Goal: Task Accomplishment & Management: Manage account settings

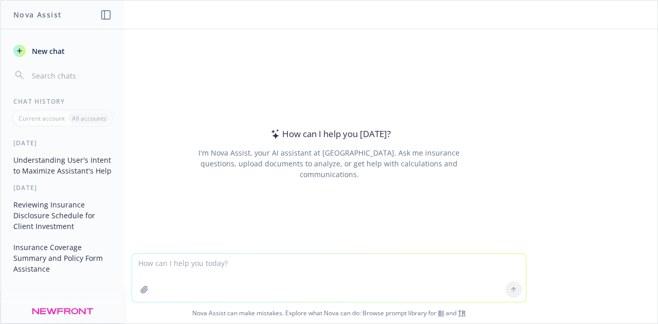
click at [41, 25] on header "Nova Assist" at bounding box center [62, 15] width 123 height 29
click at [42, 18] on h1 "Nova Assist" at bounding box center [37, 14] width 48 height 11
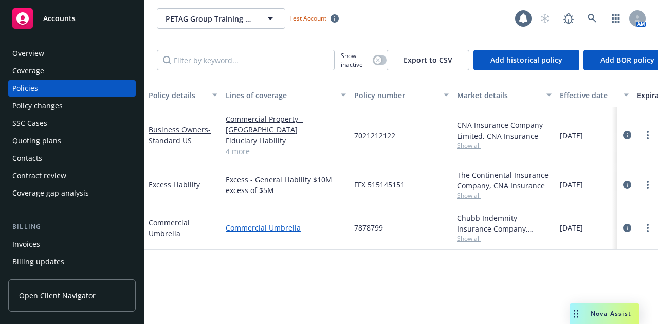
click at [272, 222] on link "Commercial Umbrella" at bounding box center [286, 227] width 120 height 11
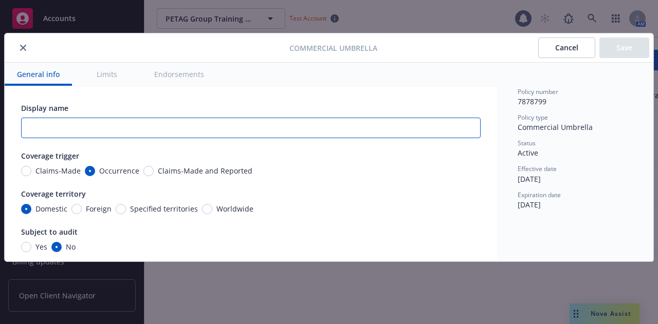
drag, startPoint x: 174, startPoint y: 133, endPoint x: 168, endPoint y: 127, distance: 7.3
click at [173, 133] on input "text" at bounding box center [250, 128] width 459 height 21
drag, startPoint x: 168, startPoint y: 127, endPoint x: 197, endPoint y: 141, distance: 31.9
click at [118, 128] on input "text" at bounding box center [250, 128] width 459 height 21
paste input "Excess - General Liability $10M excess of $5M"
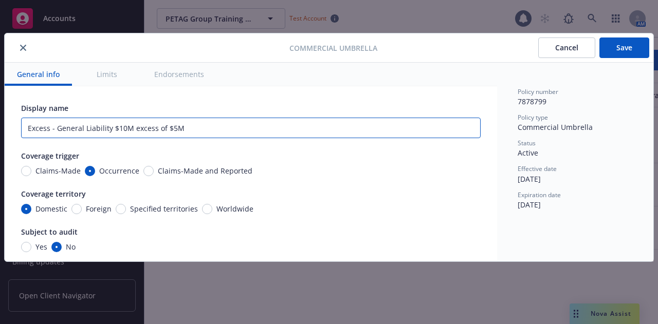
click at [42, 125] on input "Excess - General Liability $10M excess of $5M" at bounding box center [250, 128] width 459 height 21
click at [41, 126] on input "Excess - General Liability $10M excess of $5M" at bounding box center [250, 128] width 459 height 21
type input "Umbrella - General Liability $5M excess of $2M"
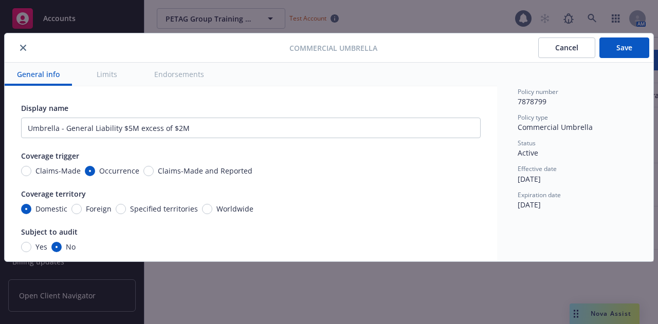
click at [622, 45] on button "Save" at bounding box center [624, 48] width 50 height 21
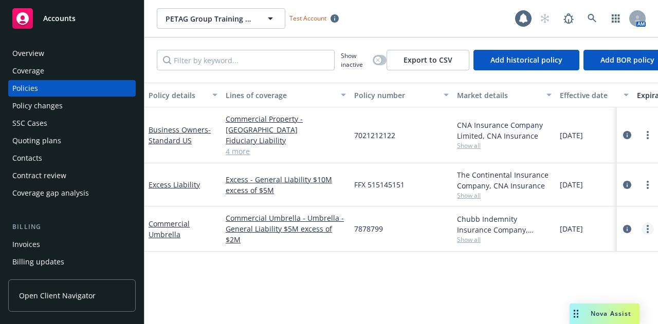
click at [646, 225] on icon "more" at bounding box center [647, 229] width 2 height 8
click at [321, 226] on link "Commercial Umbrella - Umbrella - General Liability $5M excess of $2M" at bounding box center [286, 229] width 120 height 32
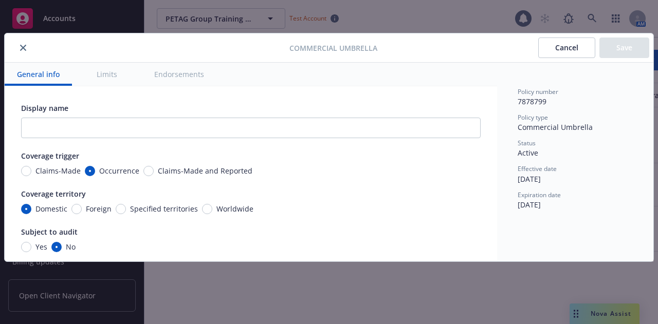
type input "Umbrella - General Liability $5M excess of $2M"
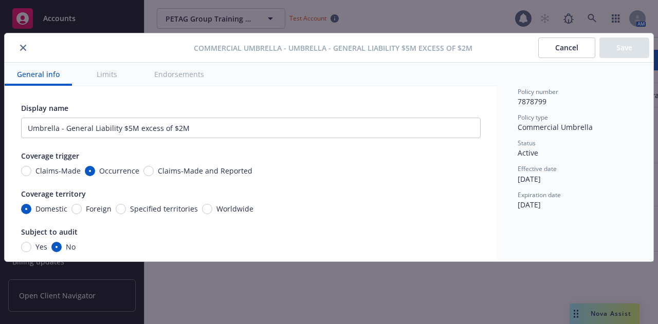
click at [14, 48] on div at bounding box center [101, 48] width 185 height 12
click at [20, 48] on icon "close" at bounding box center [23, 48] width 6 height 6
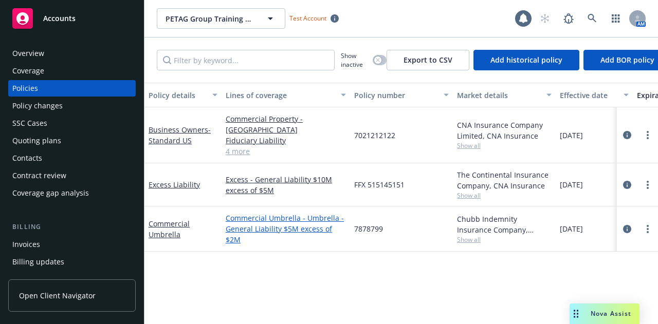
click at [321, 213] on link "Commercial Umbrella - Umbrella - General Liability $5M excess of $2M" at bounding box center [286, 229] width 120 height 32
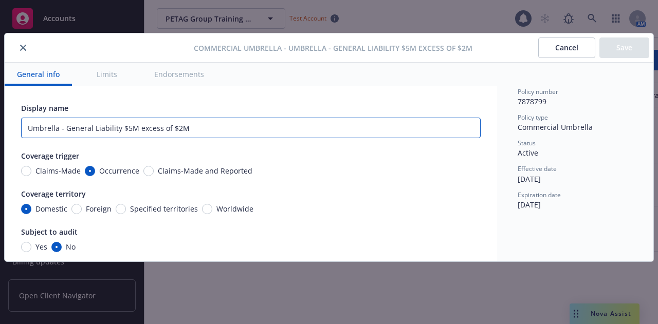
drag, startPoint x: 199, startPoint y: 135, endPoint x: 187, endPoint y: 131, distance: 12.4
click at [198, 135] on input "Umbrella - General Liability $5M excess of $2M" at bounding box center [250, 128] width 459 height 21
click at [179, 127] on input "Umbrella - General Liability $5M excess of $2M" at bounding box center [250, 128] width 459 height 21
type input "Umbrella - General Liability $5M excess of $1M"
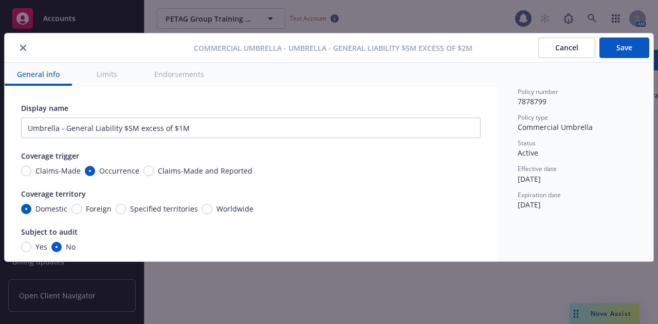
click at [622, 53] on button "Save" at bounding box center [624, 48] width 50 height 21
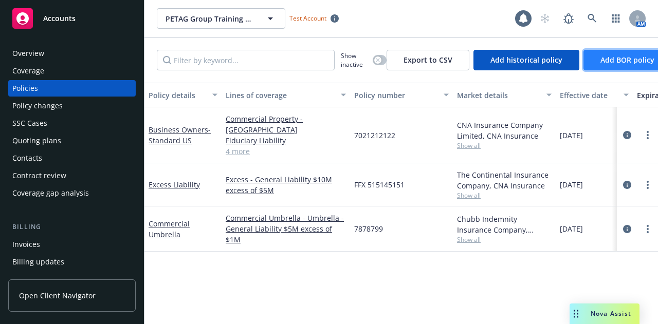
click at [620, 62] on span "Add BOR policy" at bounding box center [627, 60] width 54 height 10
select select "other"
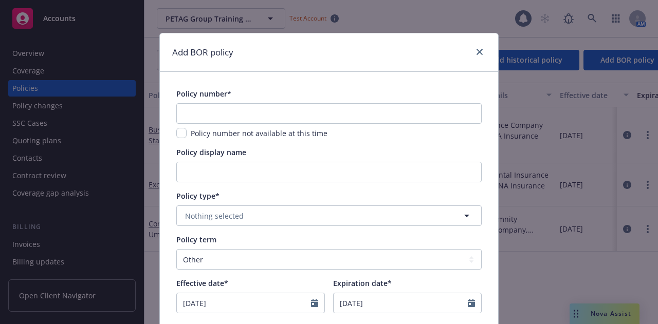
click at [239, 94] on div "Policy number*" at bounding box center [328, 93] width 305 height 11
click at [233, 111] on input "text" at bounding box center [328, 113] width 305 height 21
type input "GLX 7465464378"
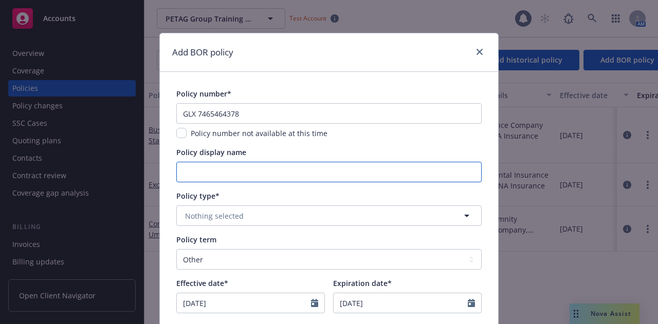
click at [235, 180] on input "Policy display name" at bounding box center [328, 172] width 305 height 21
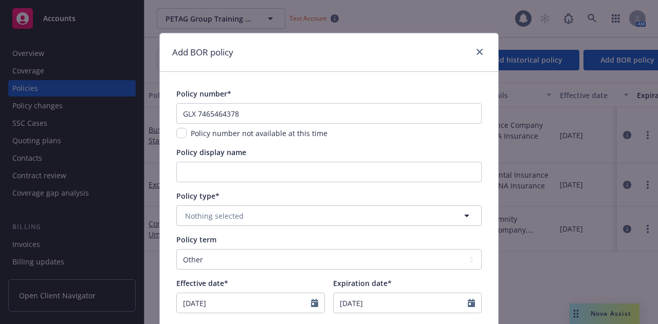
click at [275, 156] on div "Policy display name" at bounding box center [328, 152] width 305 height 11
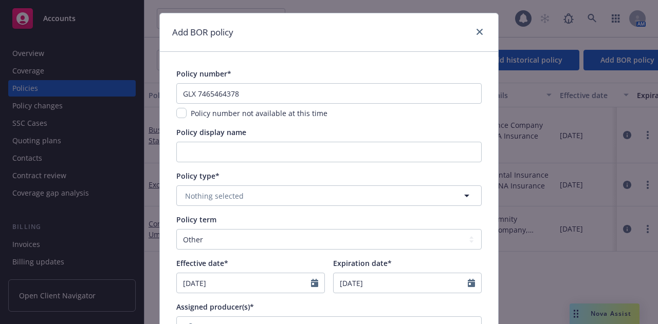
scroll to position [51, 0]
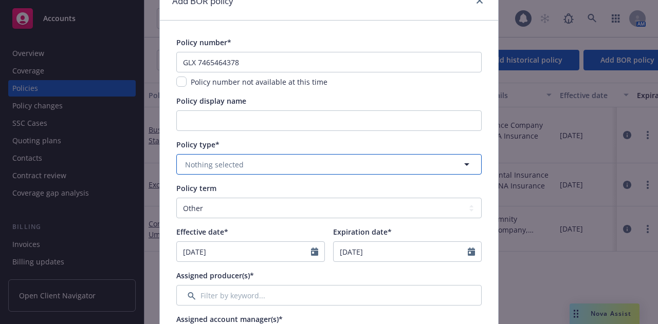
click at [239, 164] on button "Nothing selected" at bounding box center [328, 164] width 305 height 21
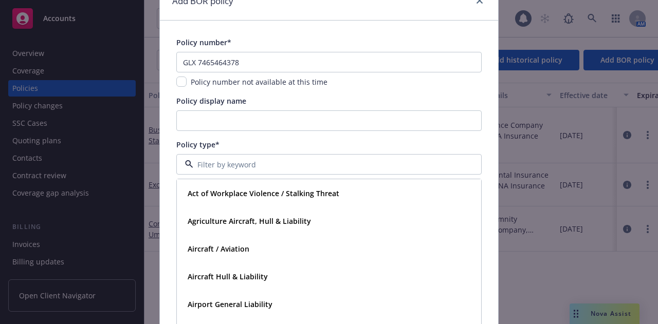
click at [267, 156] on div at bounding box center [328, 164] width 305 height 21
click at [263, 152] on div "Policy type* Act of Workplace Violence / Stalking Threat Agriculture Aircraft, …" at bounding box center [328, 156] width 305 height 35
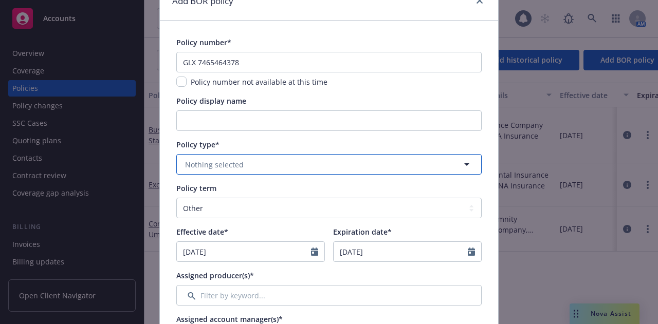
click at [241, 172] on button "Nothing selected" at bounding box center [328, 164] width 305 height 21
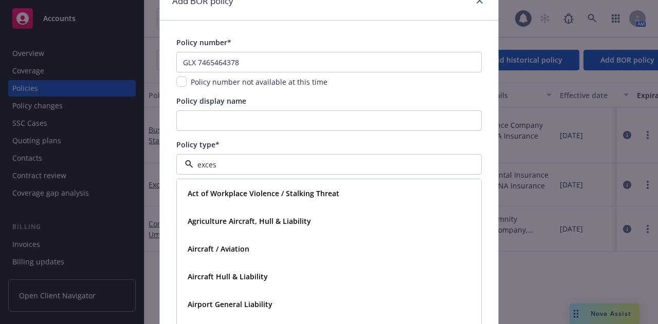
type input "excess"
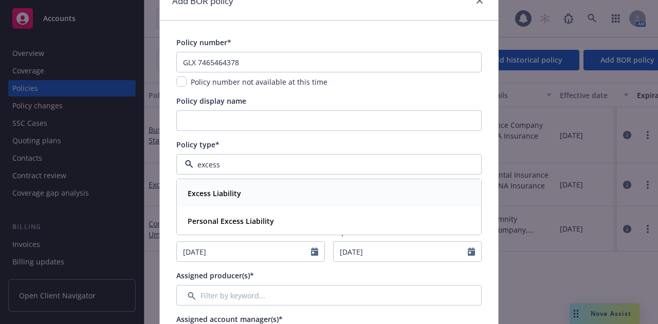
click at [239, 190] on div "Excess Liability" at bounding box center [328, 193] width 291 height 15
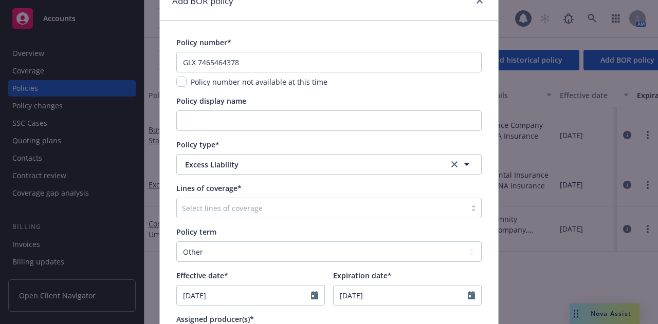
click at [214, 210] on div at bounding box center [321, 208] width 278 height 12
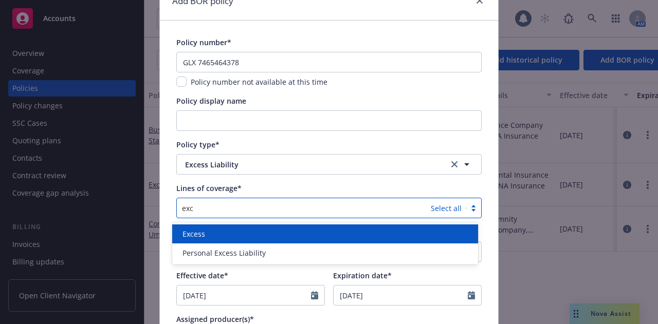
type input "exce"
click at [211, 234] on div "Excess" at bounding box center [324, 234] width 293 height 11
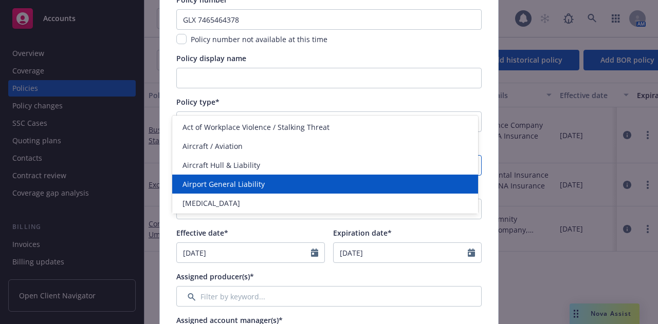
scroll to position [205, 0]
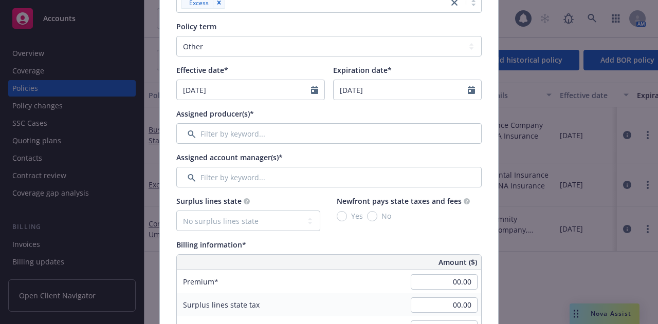
scroll to position [308, 0]
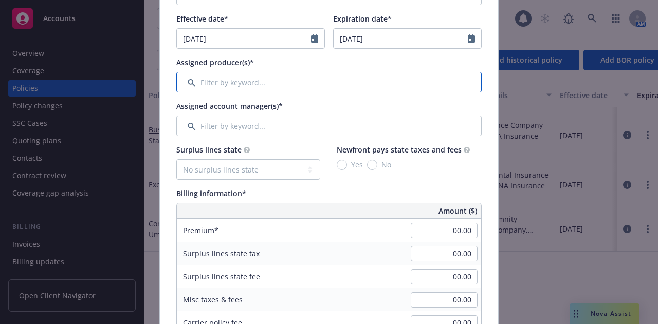
click at [258, 82] on input "Filter by keyword..." at bounding box center [328, 82] width 305 height 21
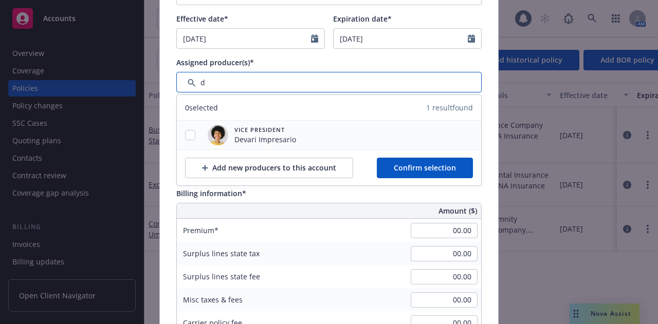
type input "d"
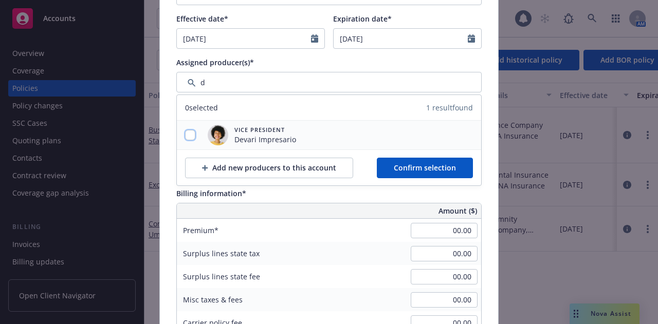
click at [190, 130] on input "checkbox" at bounding box center [190, 135] width 10 height 10
checkbox input "true"
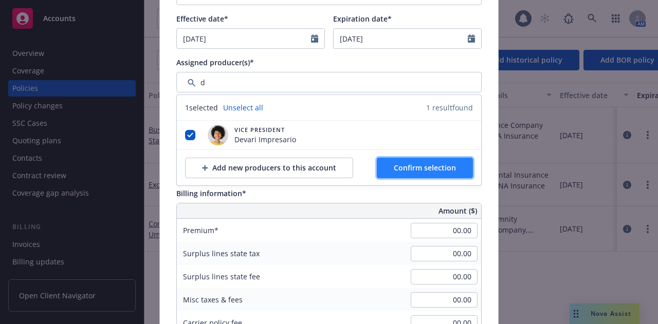
click at [413, 159] on button "Confirm selection" at bounding box center [425, 168] width 96 height 21
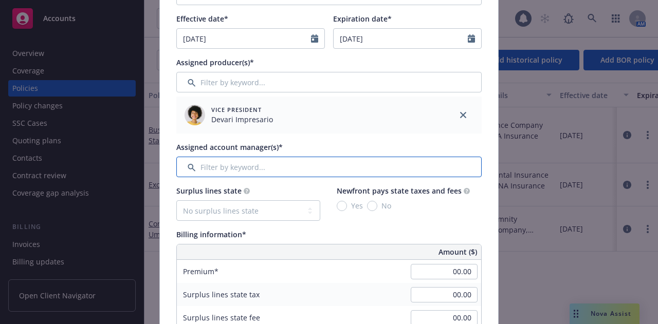
click at [229, 169] on input "Filter by keyword..." at bounding box center [328, 167] width 305 height 21
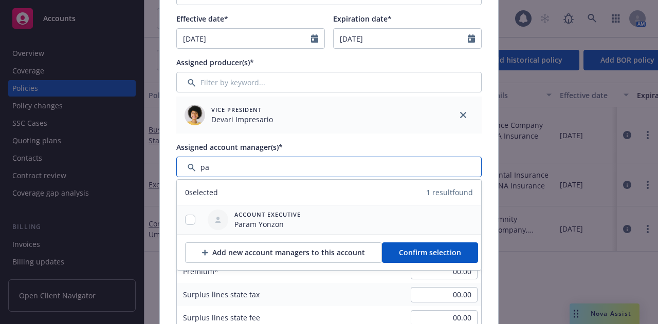
type input "pa"
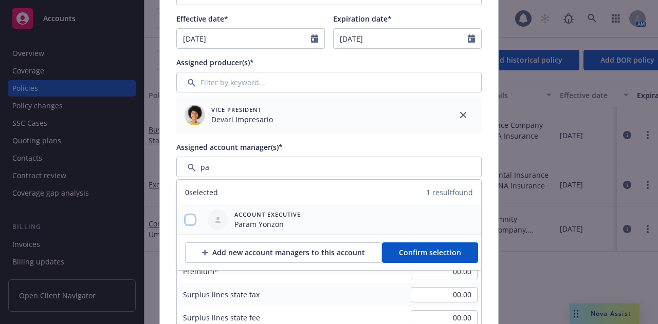
click at [185, 217] on input "checkbox" at bounding box center [190, 220] width 10 height 10
checkbox input "true"
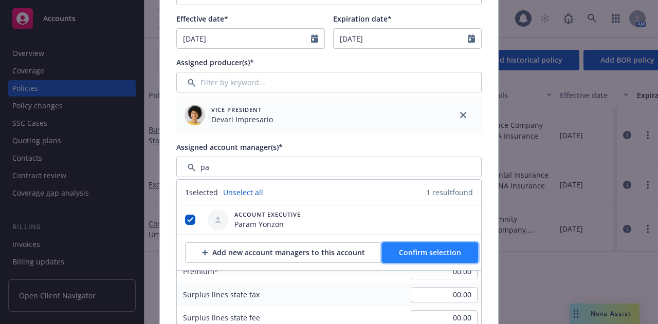
click at [420, 260] on button "Confirm selection" at bounding box center [430, 252] width 96 height 21
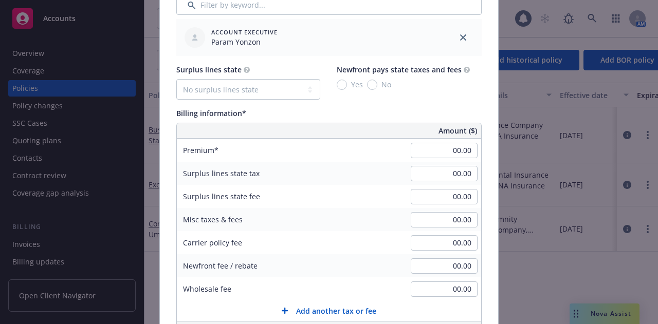
scroll to position [514, 0]
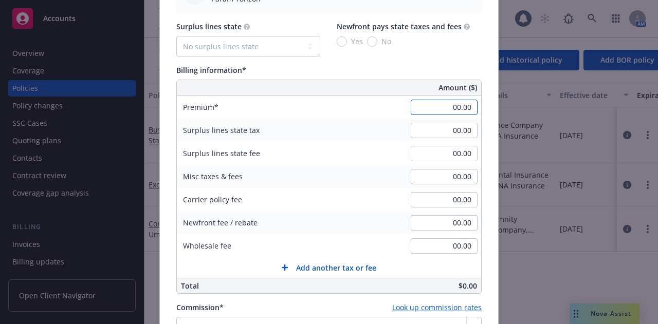
click at [436, 108] on input "00.00" at bounding box center [443, 107] width 67 height 15
type input "1"
type input "7"
type input "3,500.00"
click at [321, 45] on div "Surplus lines state No surplus lines state Alaska Alabama Arkansas Arizona Cali…" at bounding box center [328, 38] width 305 height 35
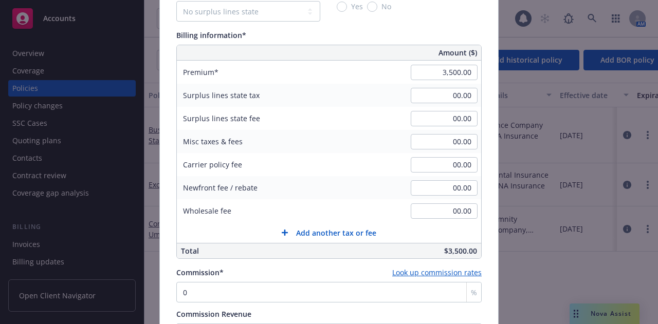
scroll to position [668, 0]
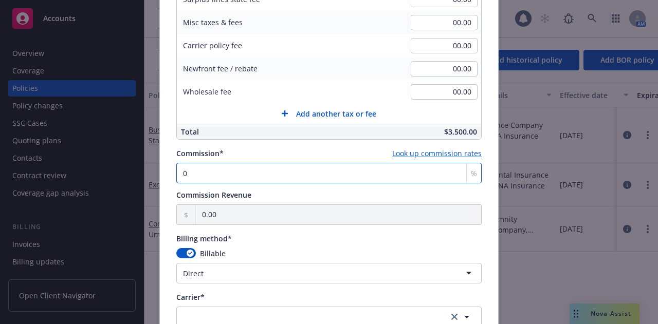
click at [218, 168] on input "0" at bounding box center [328, 173] width 305 height 21
click at [70, 152] on div "Add BOR policy Policy number* GLX 7465464378 Policy number not available at thi…" at bounding box center [329, 162] width 658 height 324
type input "1"
type input "35.00"
type input "15"
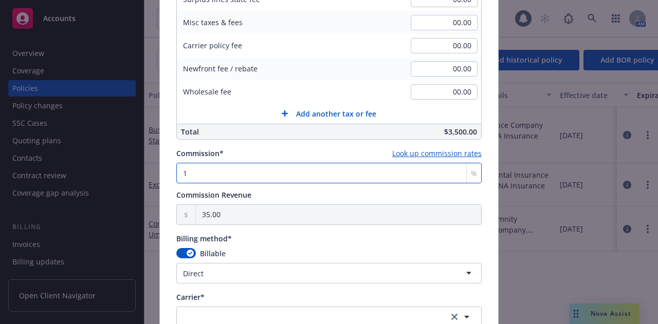
type input "525.00"
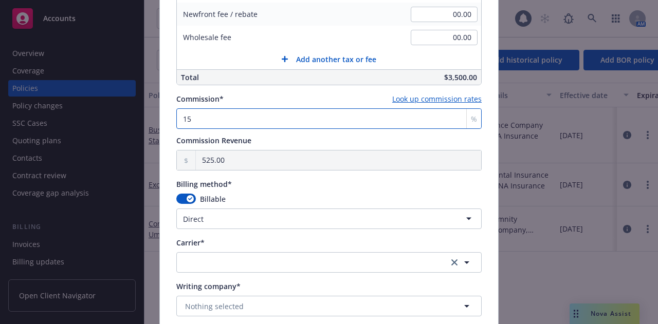
scroll to position [822, 0]
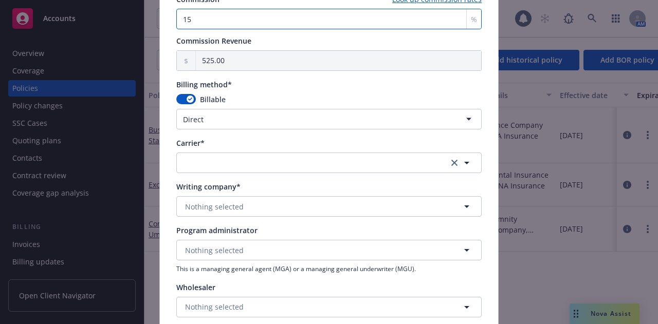
type input "15"
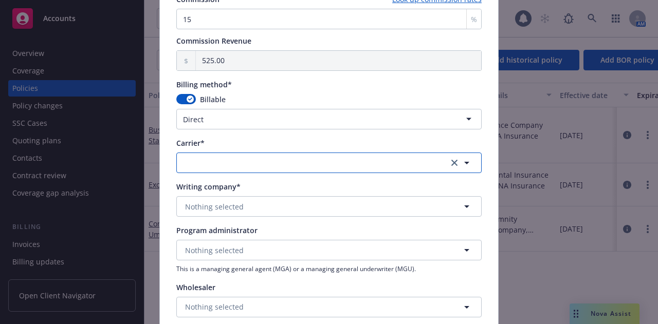
click at [259, 164] on button "button" at bounding box center [328, 163] width 305 height 21
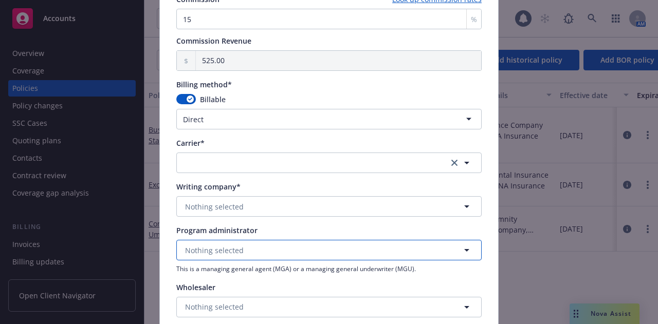
click at [261, 250] on button "Nothing selected" at bounding box center [328, 250] width 305 height 21
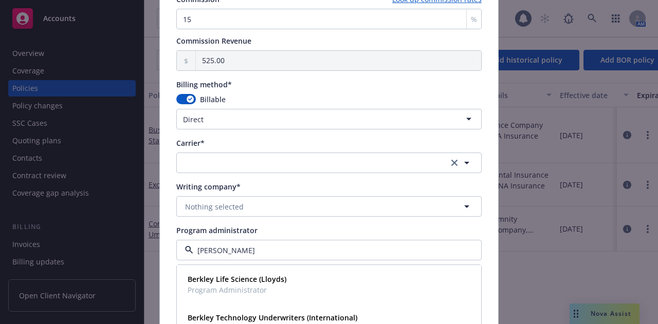
type input "berks"
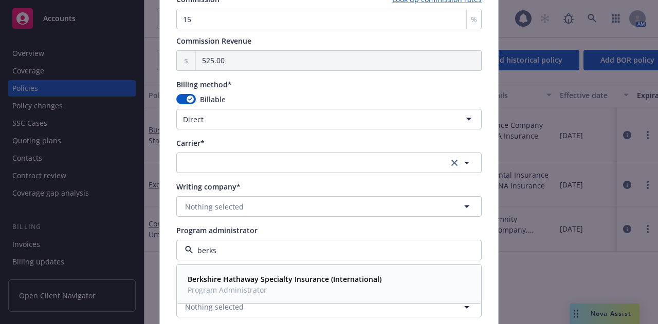
click at [294, 278] on strong "Berkshire Hathaway Specialty Insurance (International)" at bounding box center [285, 279] width 194 height 10
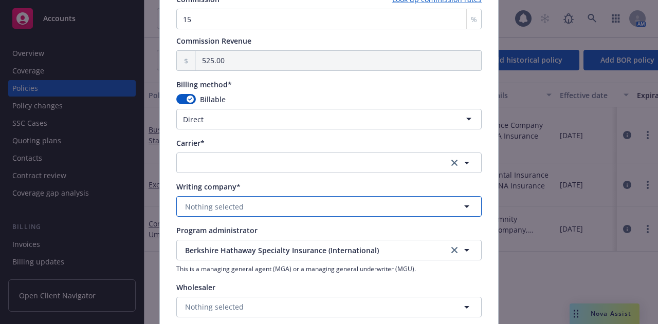
click at [295, 210] on button "Nothing selected" at bounding box center [328, 206] width 305 height 21
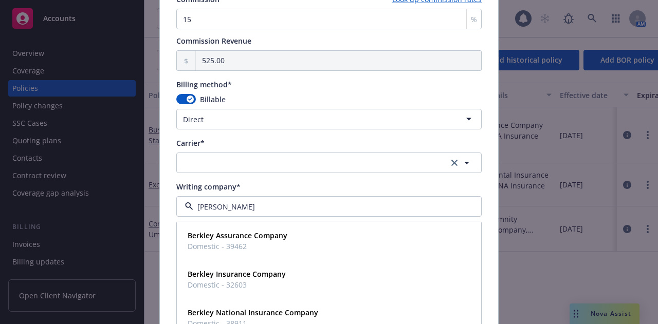
type input "berks"
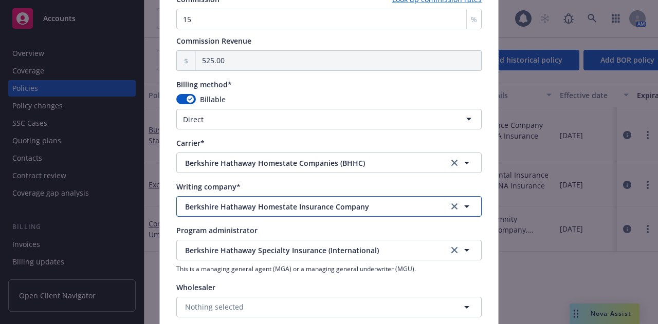
click at [367, 201] on span "Berkshire Hathaway Homestate Insurance Company" at bounding box center [309, 206] width 248 height 11
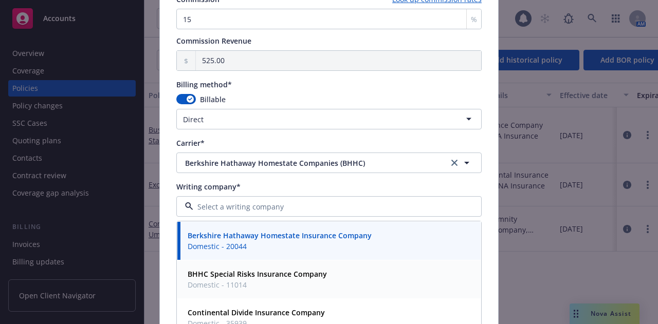
click at [275, 275] on strong "BHHC Special Risks Insurance Company" at bounding box center [257, 274] width 139 height 10
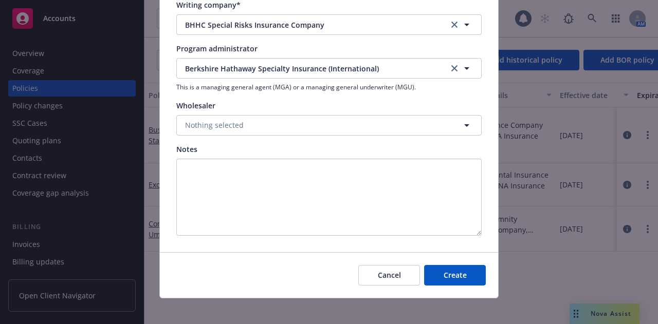
scroll to position [1009, 0]
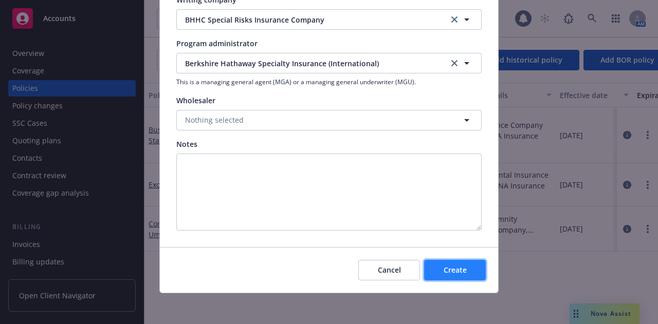
click at [453, 269] on span "Create" at bounding box center [454, 270] width 23 height 10
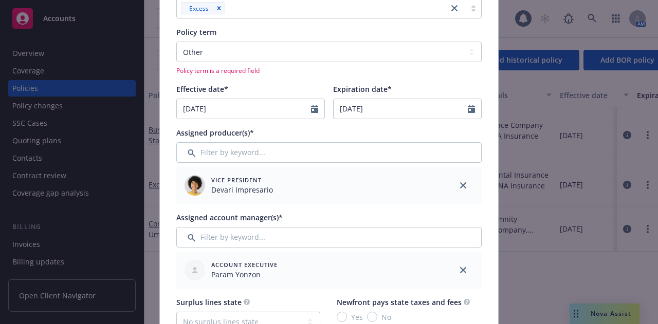
scroll to position [148, 0]
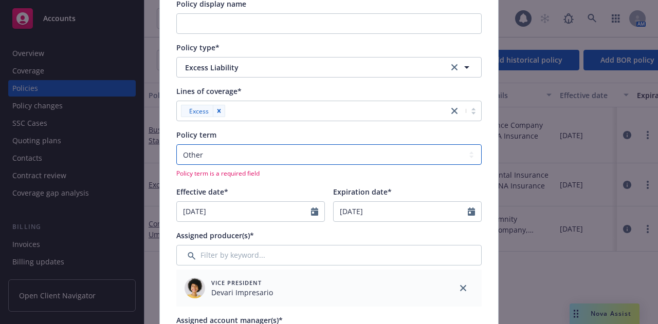
click at [194, 151] on select "Select policy term 12 Month 6 Month 4 Month 3 Month 2 Month 1 Month 36 Month (3…" at bounding box center [328, 154] width 305 height 21
select select "12"
click at [176, 144] on select "Select policy term 12 Month 6 Month 4 Month 3 Month 2 Month 1 Month 36 Month (3…" at bounding box center [328, 154] width 305 height 21
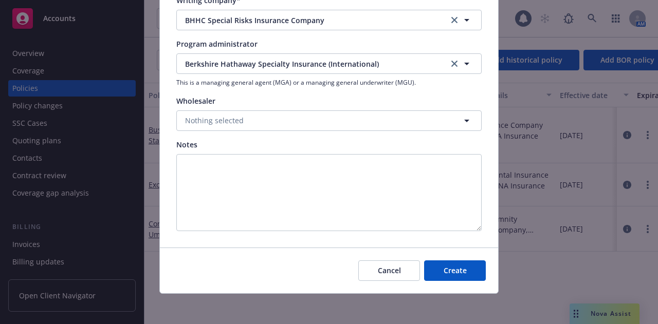
scroll to position [1009, 0]
click at [450, 272] on span "Create" at bounding box center [454, 270] width 23 height 10
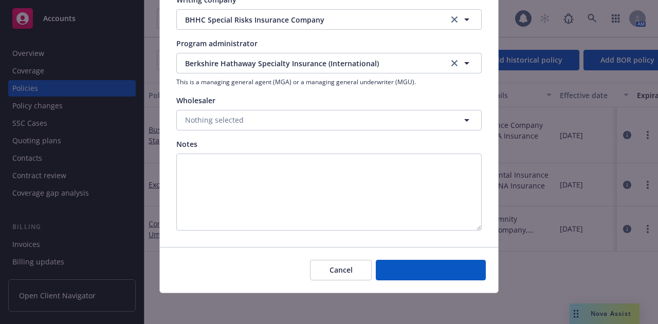
select select "other"
type input "00.00"
type input "0"
type input "0.00"
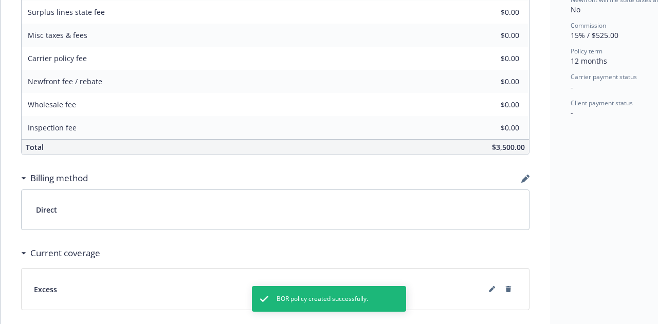
scroll to position [542, 0]
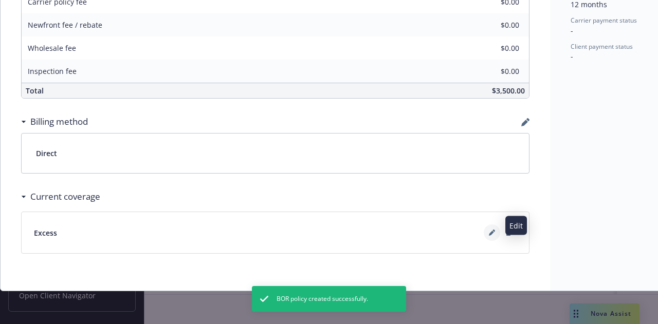
click at [488, 228] on button at bounding box center [491, 232] width 16 height 16
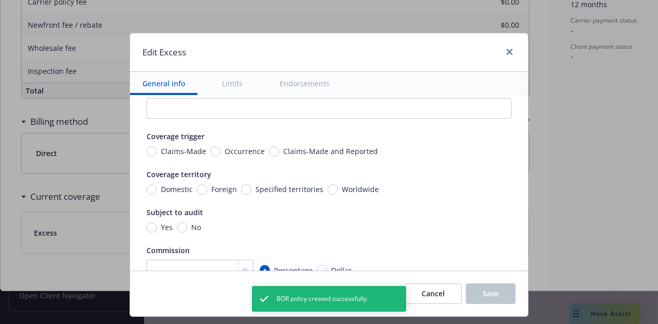
scroll to position [51, 0]
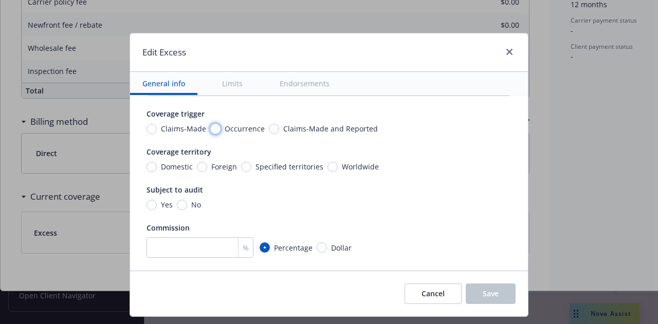
click at [210, 128] on input "Occurrence" at bounding box center [215, 129] width 10 height 10
radio input "true"
drag, startPoint x: 145, startPoint y: 164, endPoint x: 161, endPoint y: 190, distance: 30.2
click at [146, 165] on input "Domestic" at bounding box center [151, 167] width 10 height 10
radio input "true"
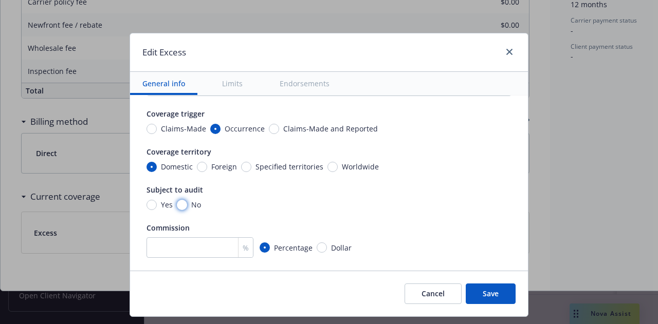
click at [177, 207] on input "No" at bounding box center [182, 205] width 10 height 10
radio input "true"
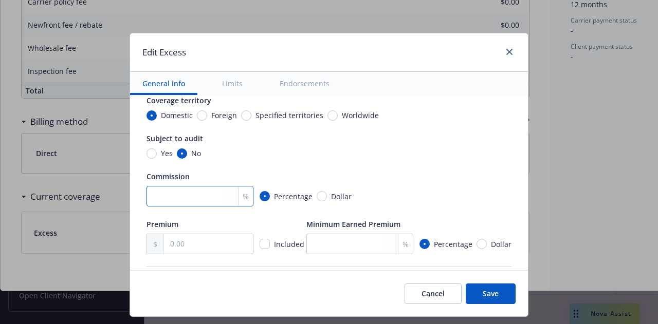
drag, startPoint x: 201, startPoint y: 200, endPoint x: 196, endPoint y: 206, distance: 8.0
click at [201, 200] on input "number" at bounding box center [199, 196] width 107 height 21
type input "15"
click at [192, 240] on input "text" at bounding box center [208, 244] width 89 height 20
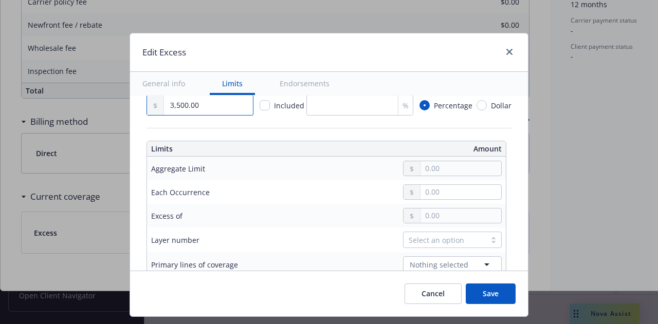
scroll to position [257, 0]
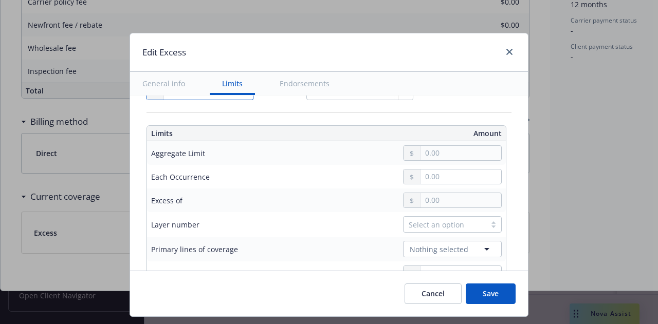
type input "3,500.00"
click at [451, 153] on input "text" at bounding box center [460, 153] width 81 height 14
type input "10,000,000.00"
click at [443, 248] on button "$10,000,000.00" at bounding box center [450, 254] width 88 height 19
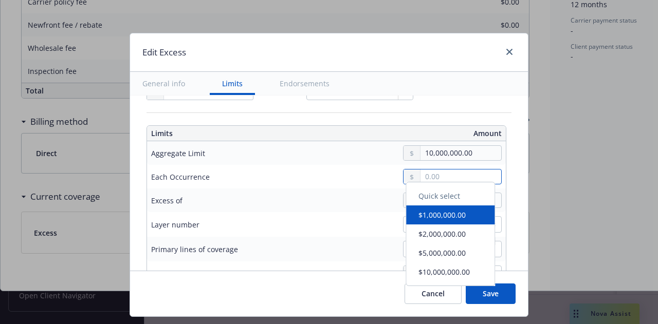
click at [435, 171] on input "text" at bounding box center [460, 177] width 81 height 14
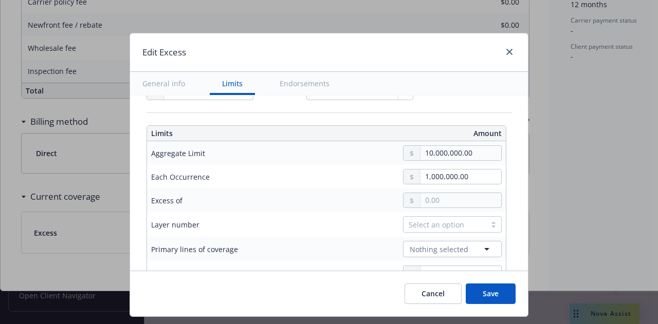
click at [470, 221] on button "$1,000,000.00" at bounding box center [450, 220] width 88 height 19
click at [466, 173] on input "1,000,000.00" at bounding box center [460, 177] width 81 height 14
type input "10,000,000.00"
click at [453, 270] on button "$10,000,000.00" at bounding box center [450, 277] width 88 height 19
click at [430, 247] on span "Nothing selected" at bounding box center [438, 249] width 59 height 11
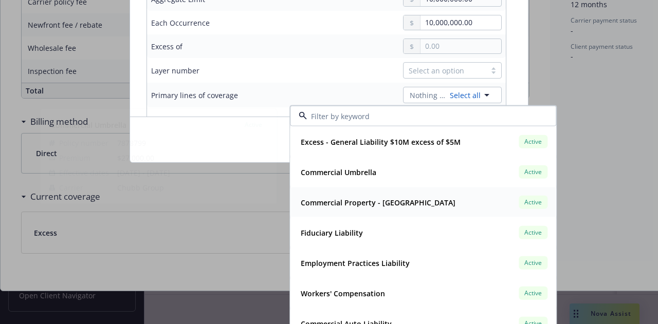
scroll to position [198, 0]
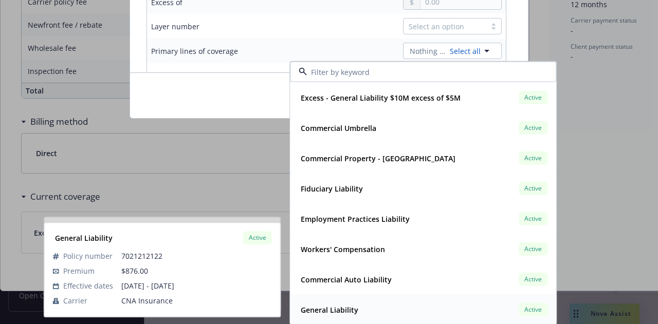
click at [335, 308] on strong "General Liability" at bounding box center [330, 310] width 58 height 10
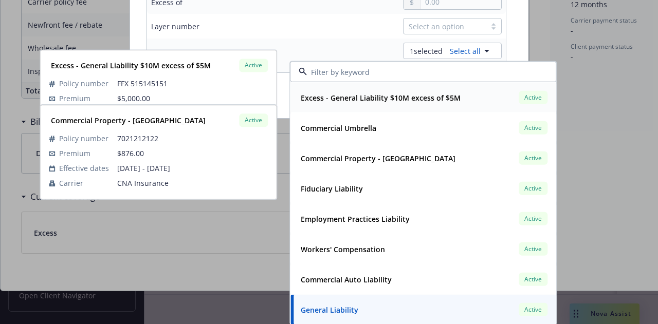
click at [258, 50] on div "Excess - General Liability $10M excess of $5M Active Policy number FFX 51514515…" at bounding box center [158, 97] width 236 height 95
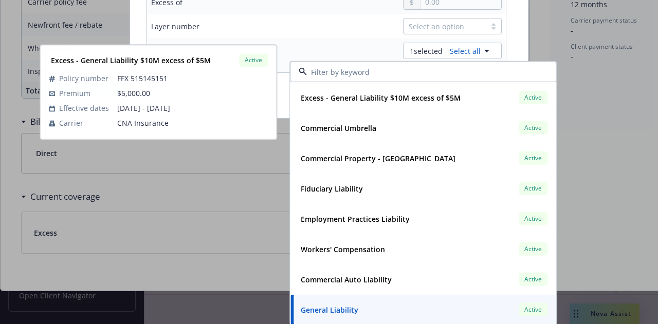
click at [395, 30] on div "Select an option" at bounding box center [448, 26] width 107 height 16
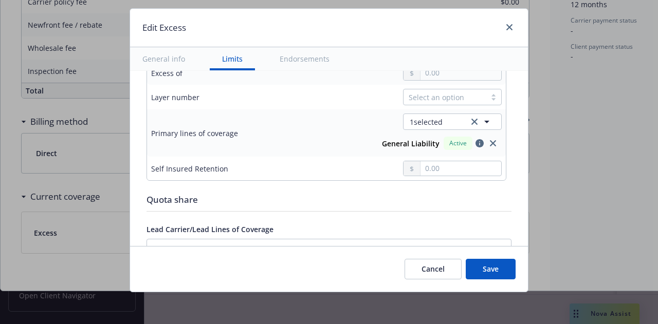
scroll to position [308, 0]
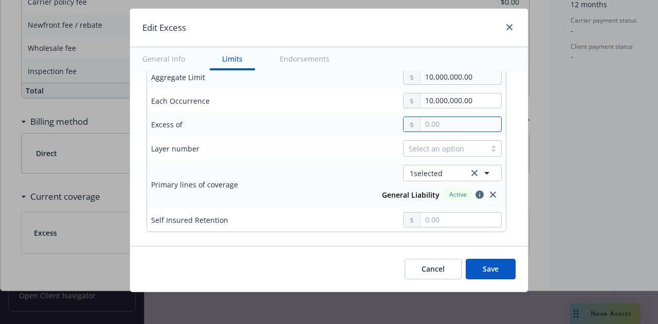
click at [442, 125] on input "text" at bounding box center [460, 124] width 81 height 14
drag, startPoint x: 300, startPoint y: 125, endPoint x: 330, endPoint y: 123, distance: 29.9
click at [305, 125] on div at bounding box center [403, 124] width 196 height 15
click at [462, 121] on input "text" at bounding box center [460, 124] width 81 height 14
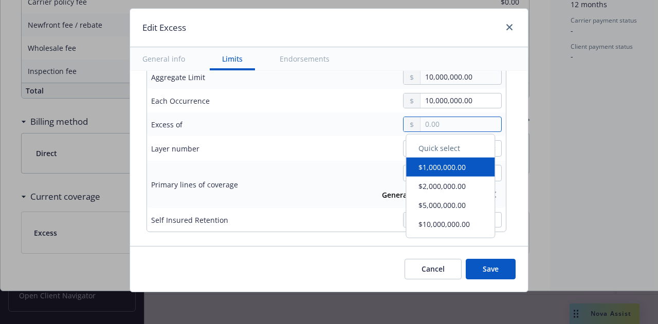
type input "5.00"
type input "General Liability $10M excess of $5"
type input "50.00"
type input "General Liability $10M excess of $50"
type input "500.00"
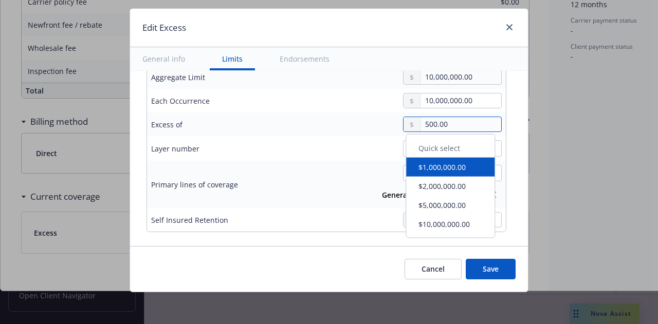
type input "General Liability $10M excess of $500"
type input "5,000.00"
type input "General Liability $10M excess of $5K"
type input "500.00"
type input "General Liability $10M excess of $500"
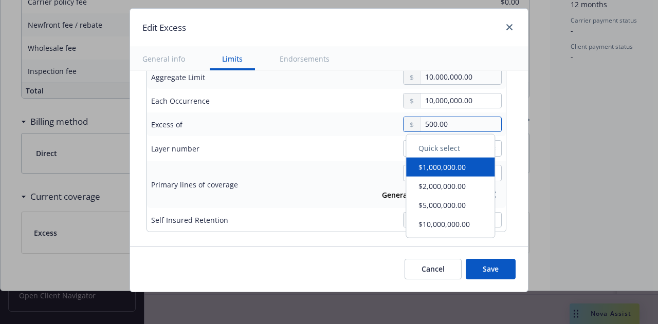
type input "50.00"
type input "General Liability $10M excess of $50"
type input "5.00"
type input "General Liability $10M excess of $5"
type input "1.00"
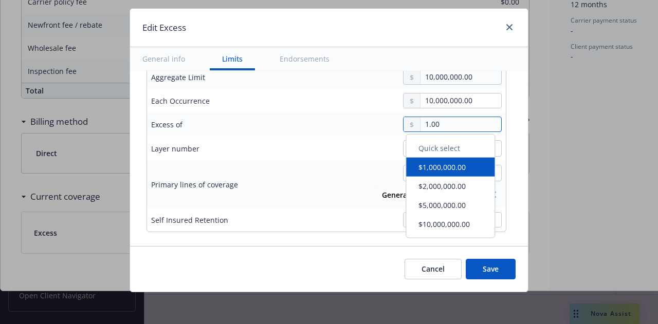
type input "General Liability $10M excess of $1"
type input "15.00"
type input "General Liability $10M excess of $15"
type input "150.00"
type input "General Liability $10M excess of $150"
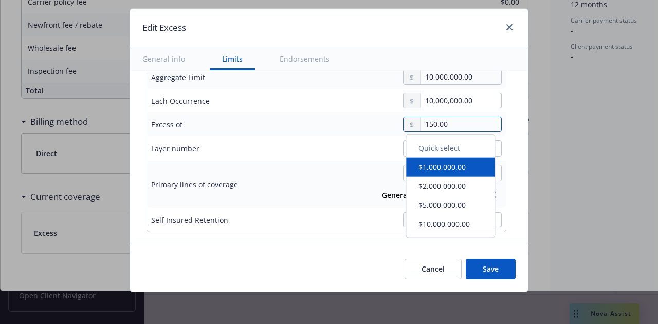
type input "1,500.00"
type input "General Liability $10M excess of $1.5K"
type input "15,000.00"
type input "General Liability $10M excess of $15K"
type input "150,000.00"
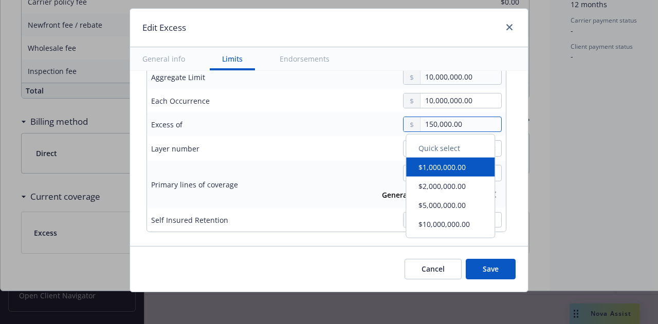
type input "General Liability $10M excess of $150K"
type input "1,500,000.00"
type input "General Liability $10M excess of $1.5M"
type input "15,000,000.00"
type input "General Liability $10M excess of $15M"
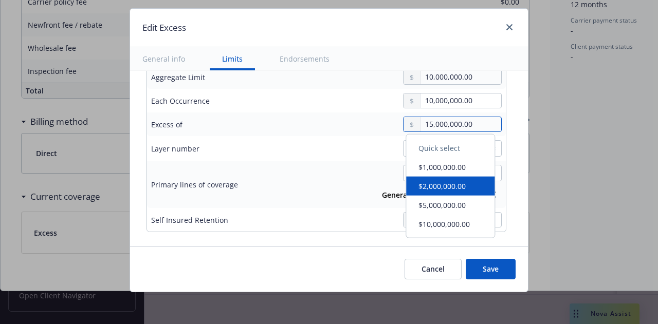
type input "15,000,000.00"
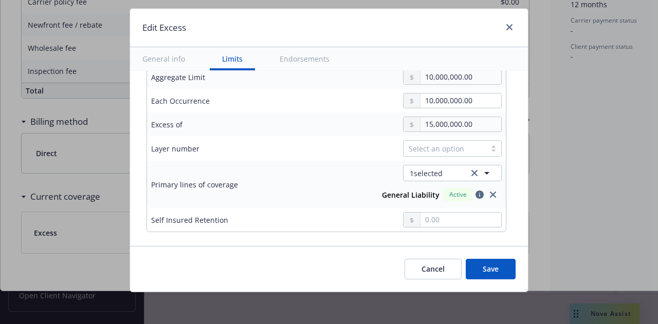
click at [301, 155] on td "Select an option" at bounding box center [403, 148] width 204 height 25
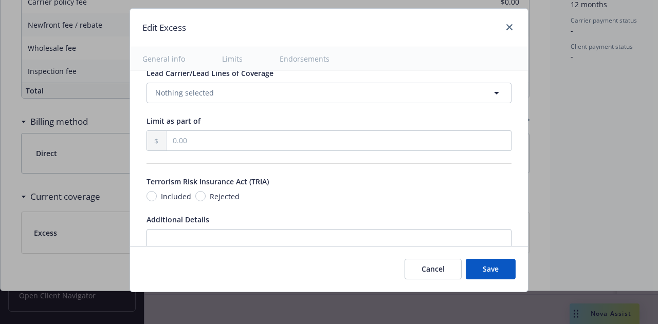
scroll to position [499, 0]
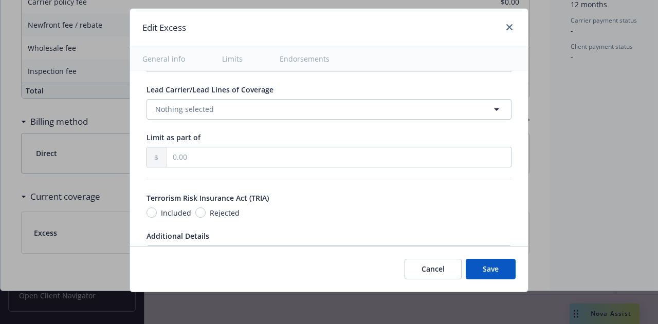
click at [183, 208] on div "Included Rejected" at bounding box center [192, 213] width 93 height 11
click at [195, 208] on input "Rejected" at bounding box center [200, 213] width 10 height 10
radio input "true"
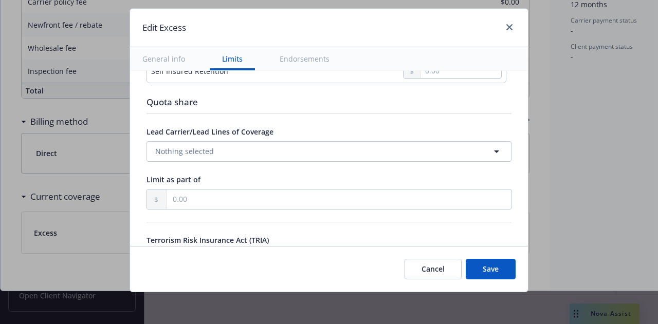
scroll to position [397, 0]
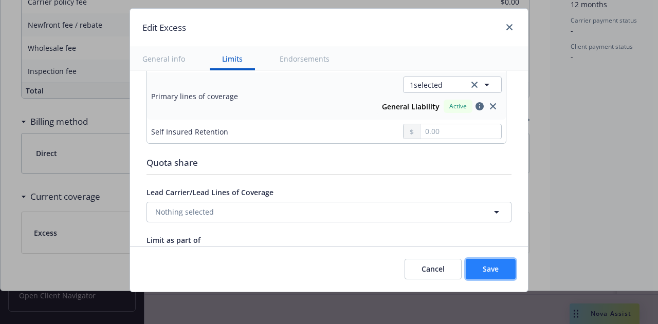
click at [496, 267] on span "Save" at bounding box center [490, 269] width 16 height 10
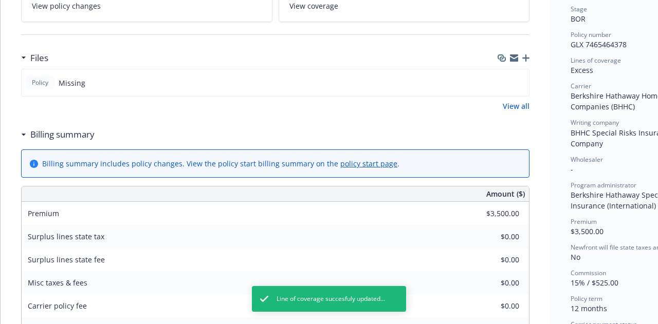
scroll to position [0, 0]
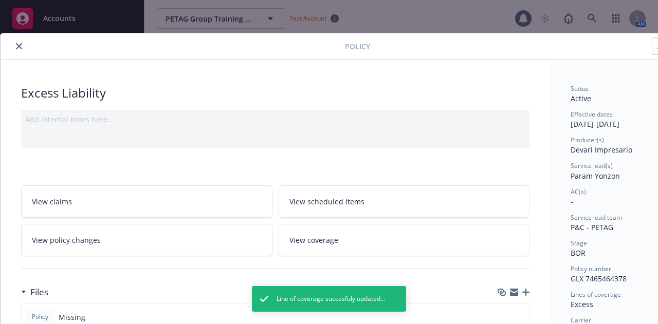
click at [18, 47] on icon "close" at bounding box center [19, 46] width 6 height 6
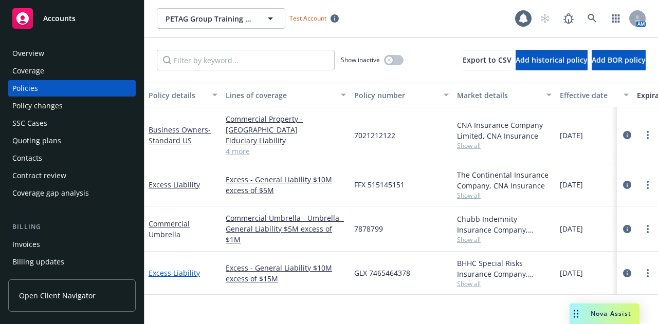
click at [174, 268] on link "Excess Liability" at bounding box center [173, 273] width 51 height 10
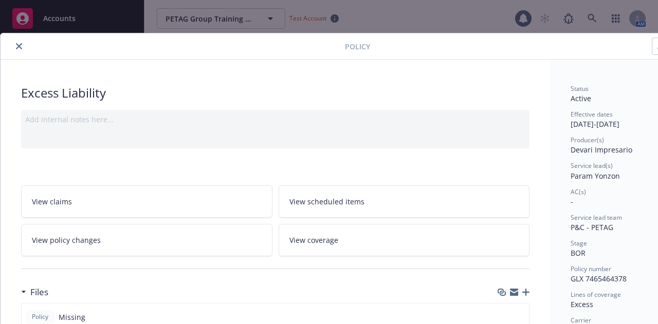
click at [17, 41] on button "close" at bounding box center [19, 46] width 12 height 12
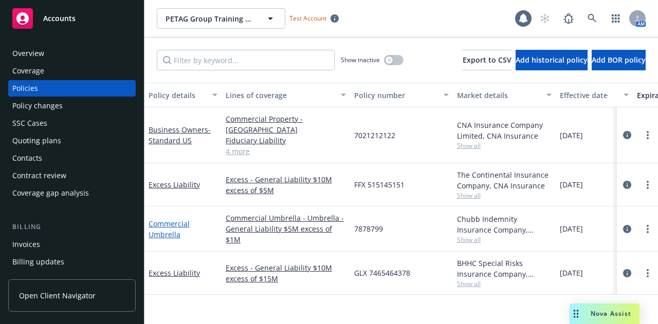
click at [164, 219] on link "Commercial Umbrella" at bounding box center [168, 229] width 41 height 21
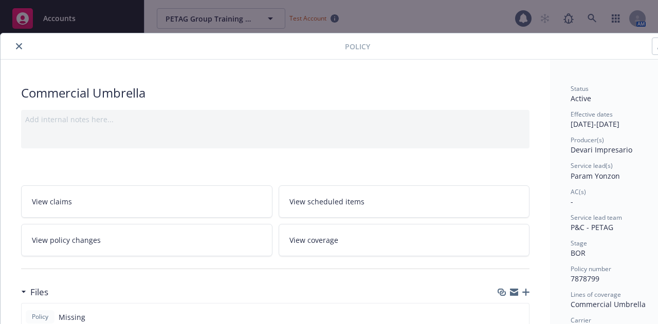
click at [17, 49] on icon "close" at bounding box center [19, 46] width 6 height 6
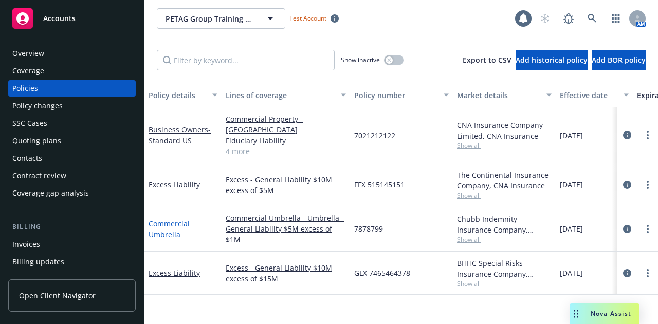
click at [172, 219] on link "Commercial Umbrella" at bounding box center [168, 229] width 41 height 21
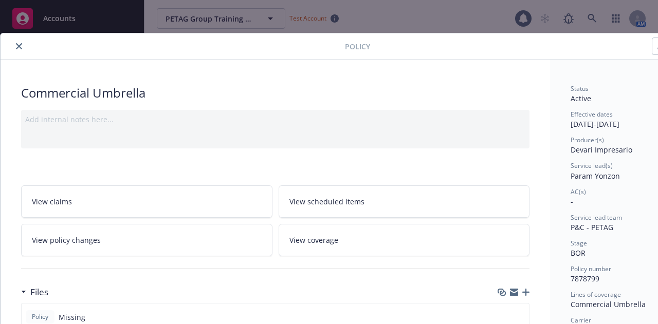
click at [18, 53] on div "Policy" at bounding box center [353, 46] width 705 height 26
click at [18, 50] on button "close" at bounding box center [19, 46] width 12 height 12
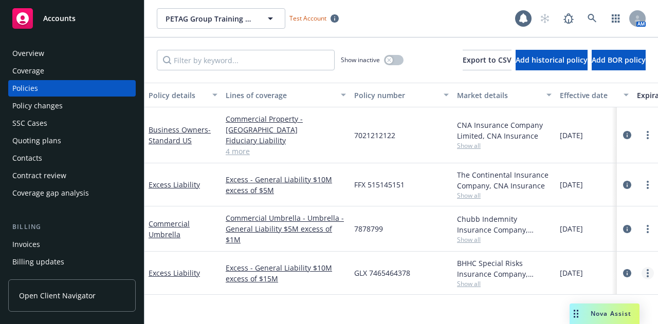
click at [647, 272] on circle "more" at bounding box center [647, 273] width 2 height 2
click at [182, 218] on div "Commercial Umbrella" at bounding box center [182, 229] width 69 height 22
click at [174, 219] on link "Commercial Umbrella" at bounding box center [168, 229] width 41 height 21
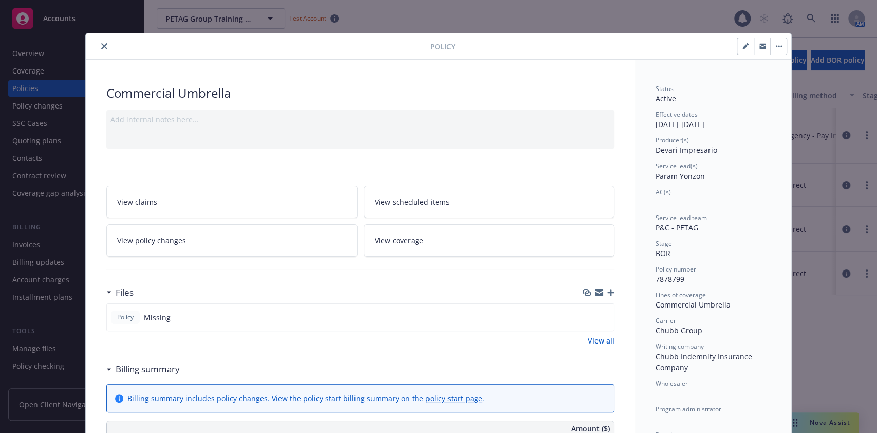
click at [657, 48] on icon "button" at bounding box center [745, 46] width 6 height 6
select select "BOR"
select select "12"
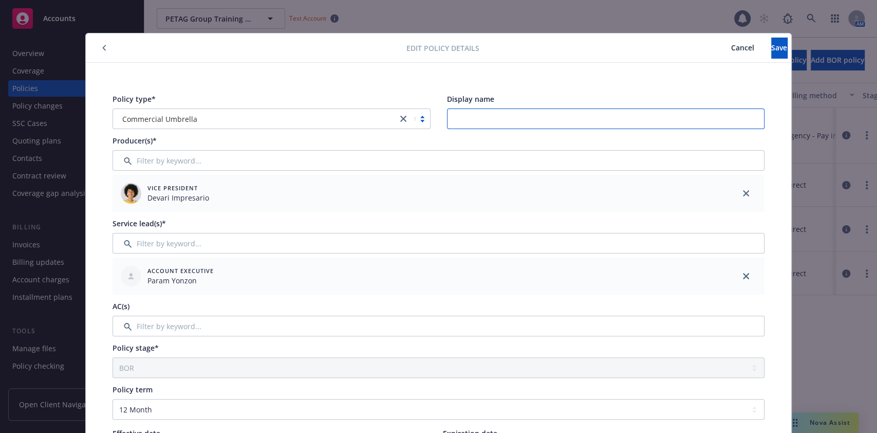
click at [515, 118] on input "Display name" at bounding box center [606, 118] width 318 height 21
paste input "Excess - General Liability $10M excess of $5M"
click at [456, 115] on input "Excess - General Liability $10M excess of $5M" at bounding box center [606, 118] width 318 height 21
drag, startPoint x: 564, startPoint y: 113, endPoint x: 572, endPoint y: 113, distance: 8.7
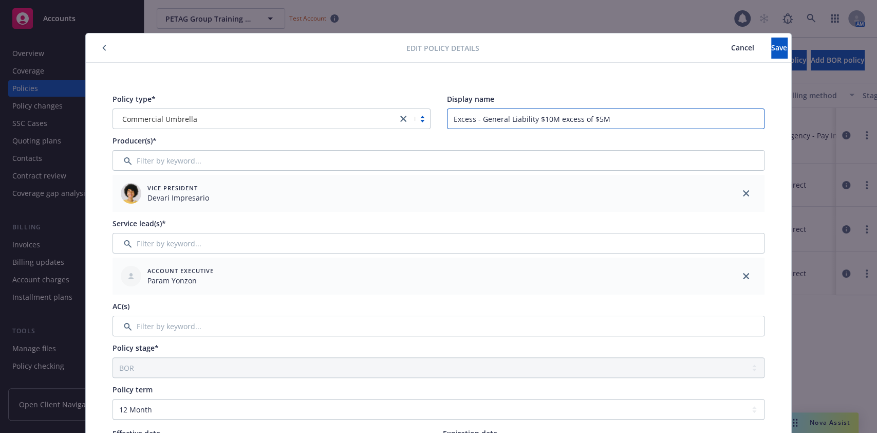
click at [565, 113] on input "Excess - General Liability $10M excess of $5M" at bounding box center [606, 118] width 318 height 21
drag, startPoint x: 609, startPoint y: 120, endPoint x: 429, endPoint y: 115, distance: 179.9
click at [429, 115] on div "Policy type* Commercial Umbrella Display name Excess - General Liability $10M e…" at bounding box center [439, 110] width 652 height 35
drag, startPoint x: 646, startPoint y: 107, endPoint x: 639, endPoint y: 114, distance: 9.8
click at [646, 107] on div "Display name Excess - General Liability $10M excess of $5M" at bounding box center [606, 110] width 318 height 35
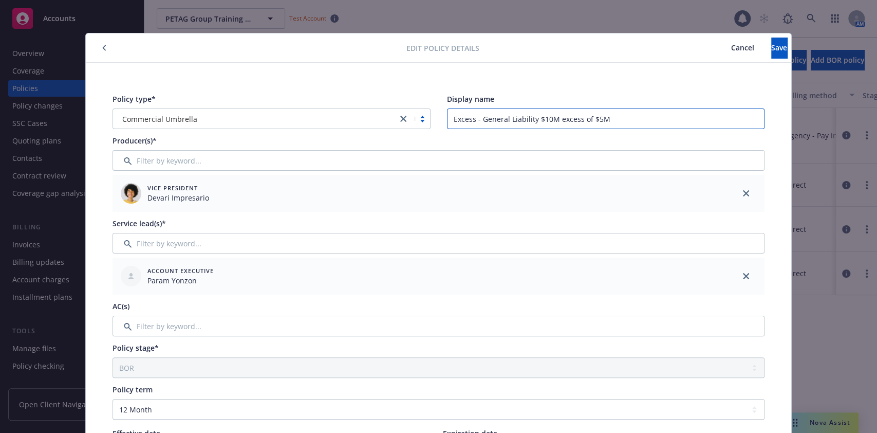
drag, startPoint x: 523, startPoint y: 110, endPoint x: 398, endPoint y: 100, distance: 125.7
click at [398, 100] on div "Policy type* Commercial Umbrella Display name Excess - General Liability $10M e…" at bounding box center [439, 110] width 652 height 35
type input "$25M Tower - Layer 1"
click at [657, 50] on span "Save" at bounding box center [779, 48] width 16 height 10
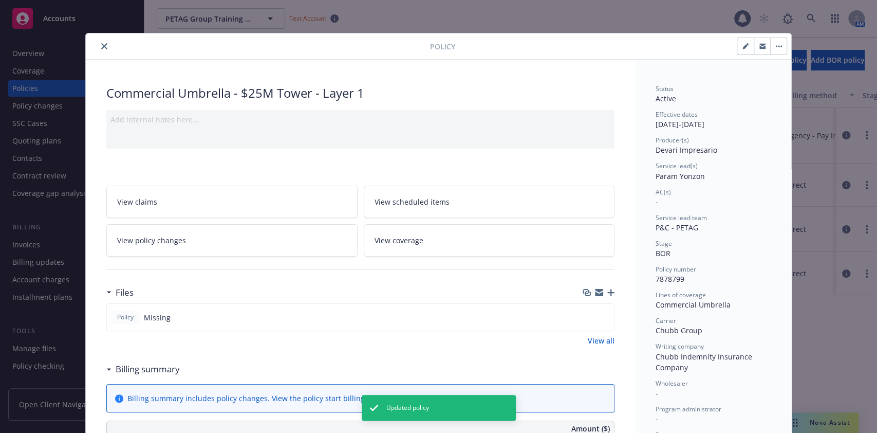
click at [98, 47] on button "close" at bounding box center [104, 46] width 12 height 12
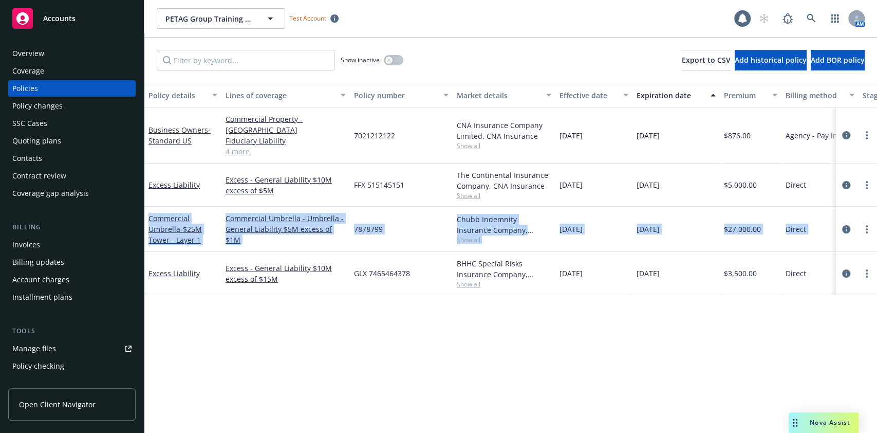
drag, startPoint x: 161, startPoint y: 258, endPoint x: 205, endPoint y: 212, distance: 63.9
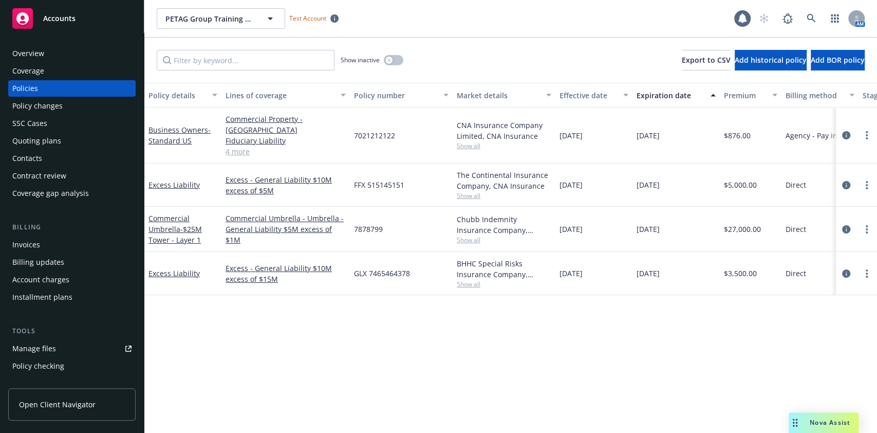
click at [213, 313] on div "Policy details Lines of coverage Policy number Market details Effective date Ex…" at bounding box center [510, 258] width 733 height 350
click at [171, 180] on link "Excess Liability" at bounding box center [173, 185] width 51 height 10
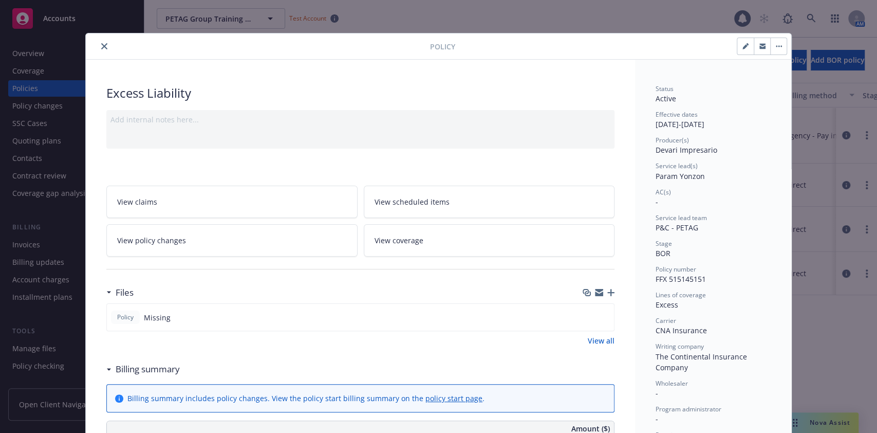
click at [657, 40] on button "button" at bounding box center [745, 46] width 16 height 16
select select "BOR"
select select "12"
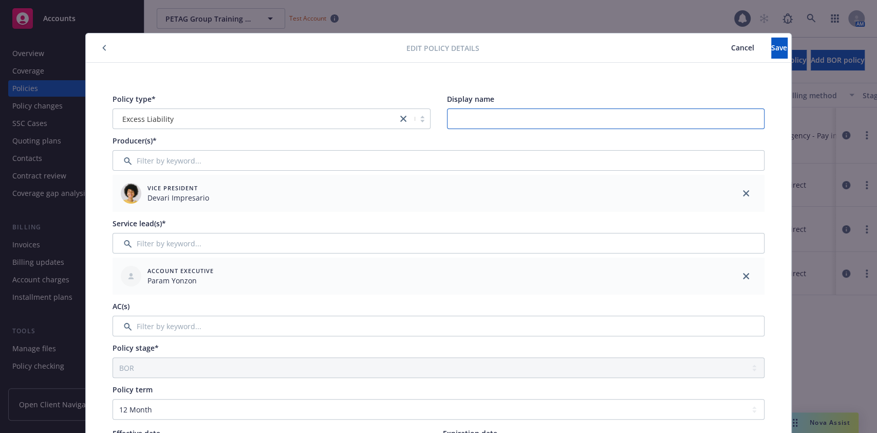
click at [556, 126] on input "Display name" at bounding box center [606, 118] width 318 height 21
paste input "$25M Tower - Layer 1"
click at [526, 113] on input "$25M Tower - Layer 1" at bounding box center [606, 118] width 318 height 21
type input "$25M Tower - Layer 2"
click at [657, 44] on span "Save" at bounding box center [779, 48] width 16 height 10
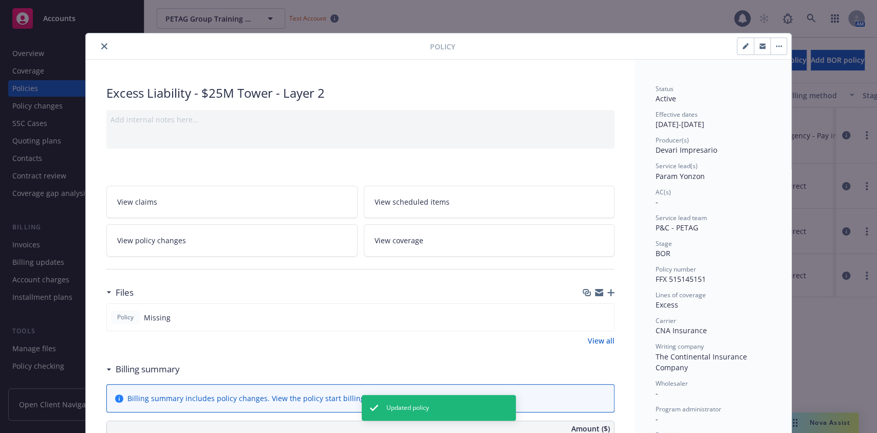
click at [97, 39] on div "Policy" at bounding box center [438, 46] width 705 height 26
click at [101, 45] on icon "close" at bounding box center [104, 46] width 6 height 6
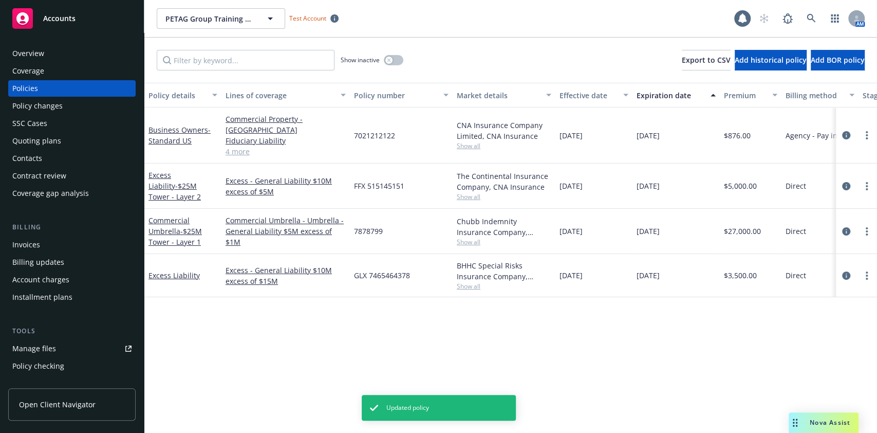
click at [181, 270] on div "Excess Liability" at bounding box center [182, 275] width 77 height 43
click at [184, 270] on link "Excess Liability" at bounding box center [173, 275] width 51 height 10
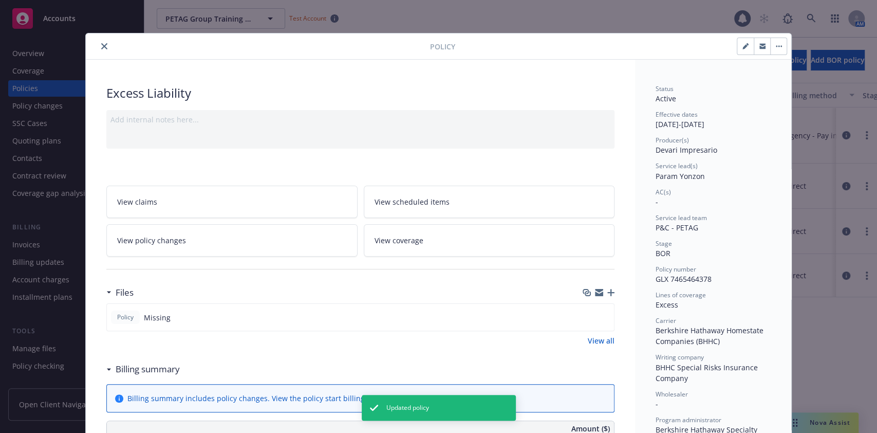
scroll to position [30, 0]
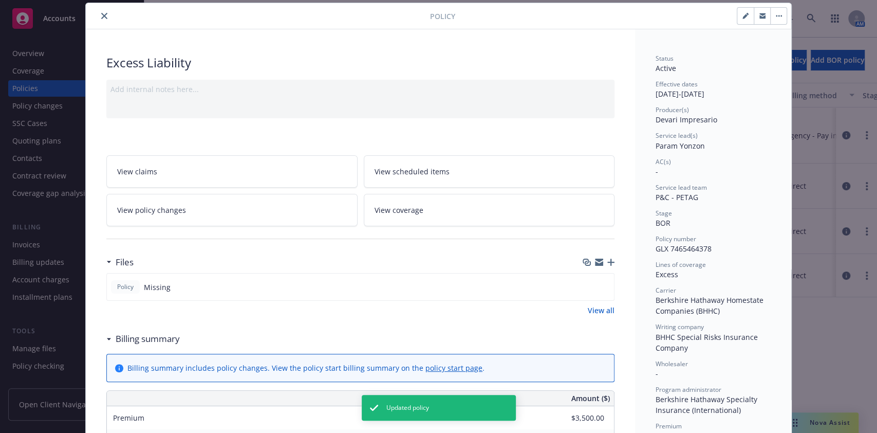
click at [657, 13] on icon "button" at bounding box center [745, 16] width 6 height 6
select select "BOR"
select select "12"
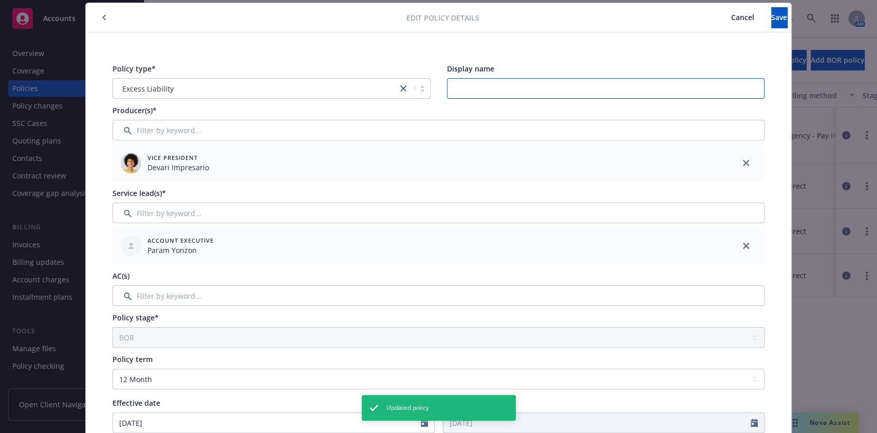
click at [549, 89] on input "Display name" at bounding box center [606, 88] width 318 height 21
paste input "$25M Tower - Layer 1"
type input "$25M Tower - Layer 3"
click at [657, 14] on button "Save" at bounding box center [779, 17] width 16 height 21
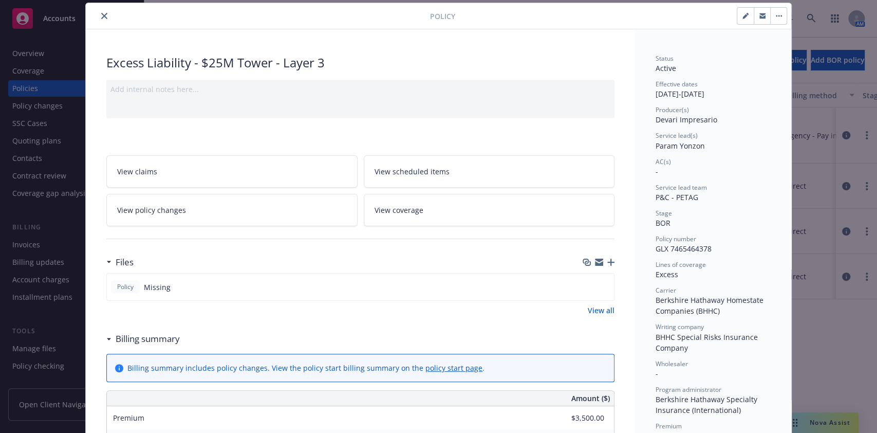
click at [104, 20] on div at bounding box center [260, 16] width 340 height 12
click at [76, 8] on div "Policy Excess Liability - $25M Tower - Layer 3 Add internal notes here... View …" at bounding box center [438, 216] width 877 height 433
click at [108, 17] on div at bounding box center [260, 16] width 340 height 12
click at [105, 18] on div at bounding box center [260, 16] width 340 height 12
click at [101, 15] on icon "close" at bounding box center [104, 16] width 6 height 6
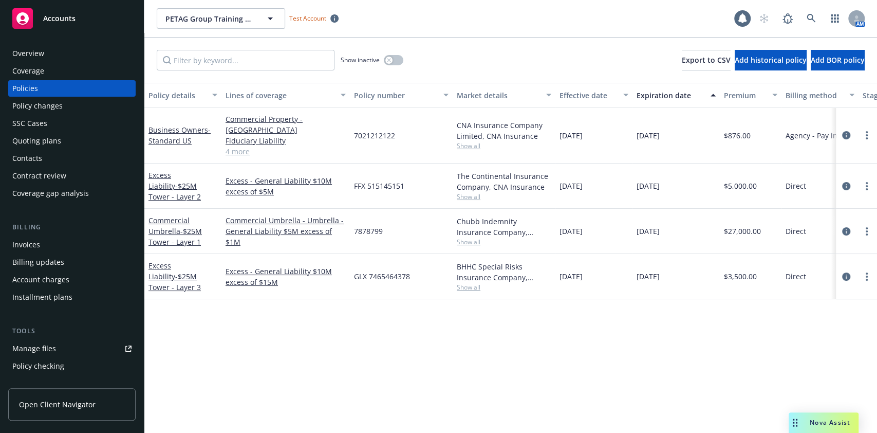
click at [66, 324] on link "Open Client Navigator" at bounding box center [71, 404] width 127 height 32
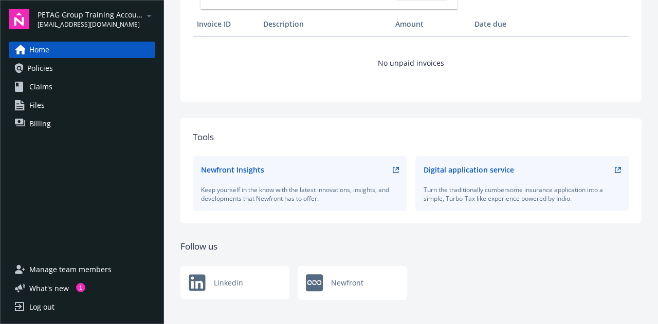
scroll to position [294, 0]
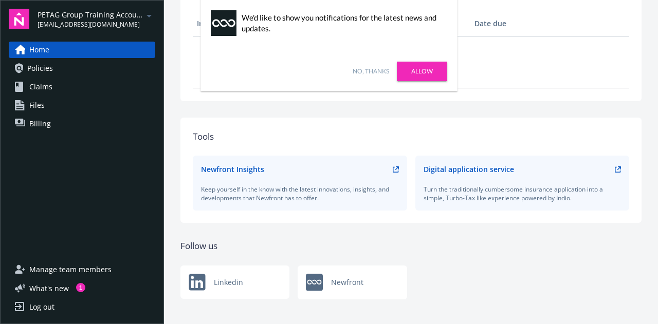
click at [367, 72] on link "No, thanks" at bounding box center [370, 71] width 36 height 9
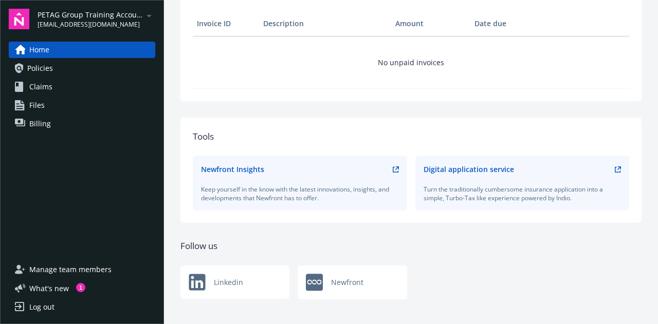
click at [63, 67] on link "Policies" at bounding box center [82, 68] width 146 height 16
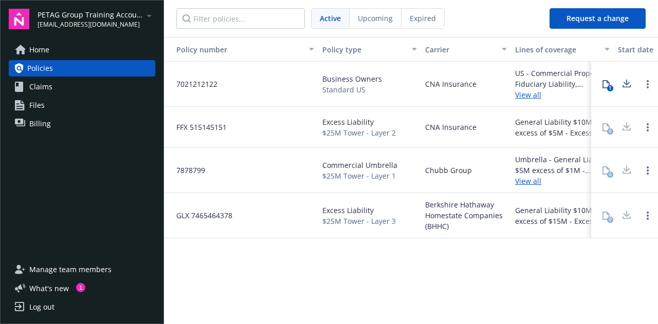
click at [367, 53] on div "Policy type" at bounding box center [363, 49] width 83 height 11
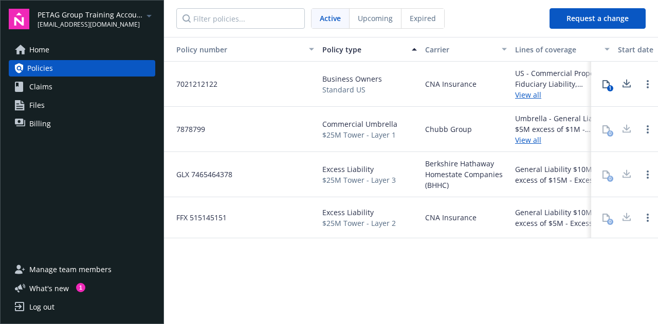
click at [296, 264] on div "Policy number Policy type Carrier Lines of coverage Start date End date Total c…" at bounding box center [411, 180] width 494 height 286
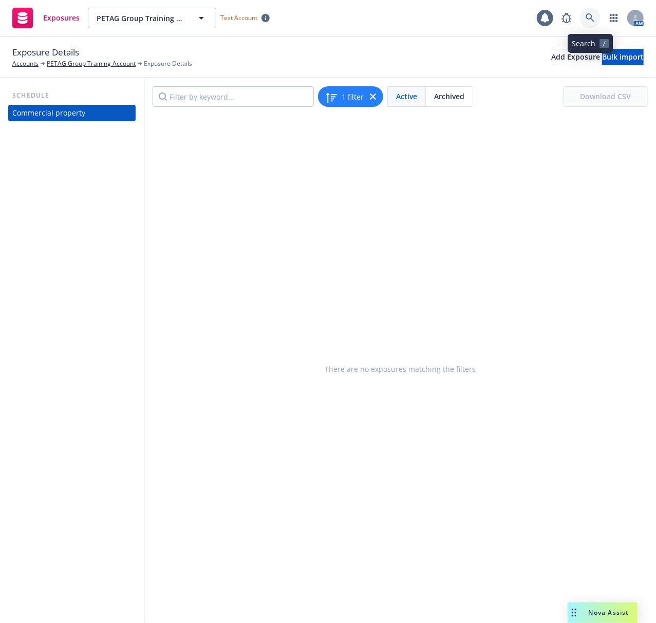
click at [599, 14] on link at bounding box center [590, 18] width 21 height 21
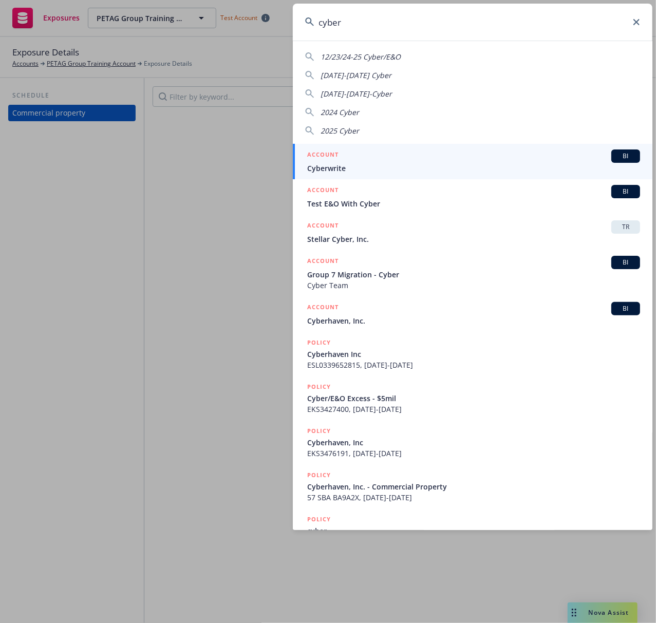
type input "cyber"
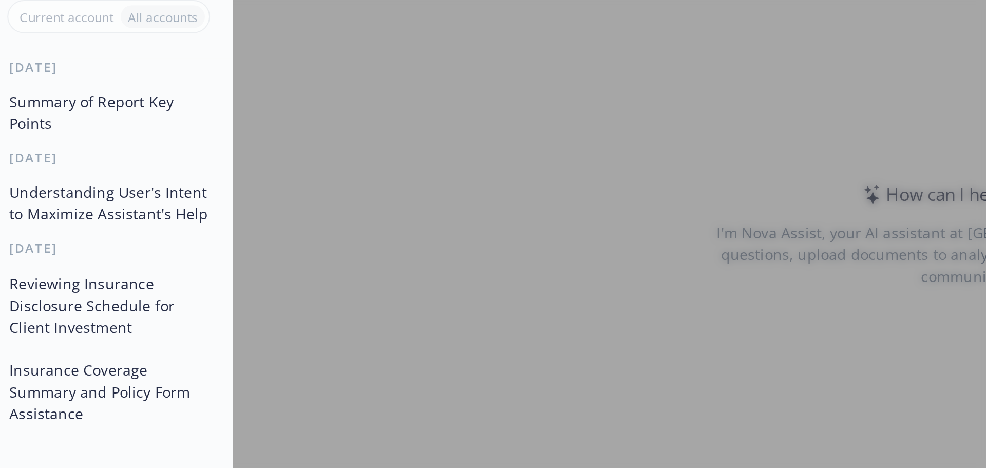
click at [57, 165] on button "Summary of Report Key Points" at bounding box center [62, 166] width 106 height 28
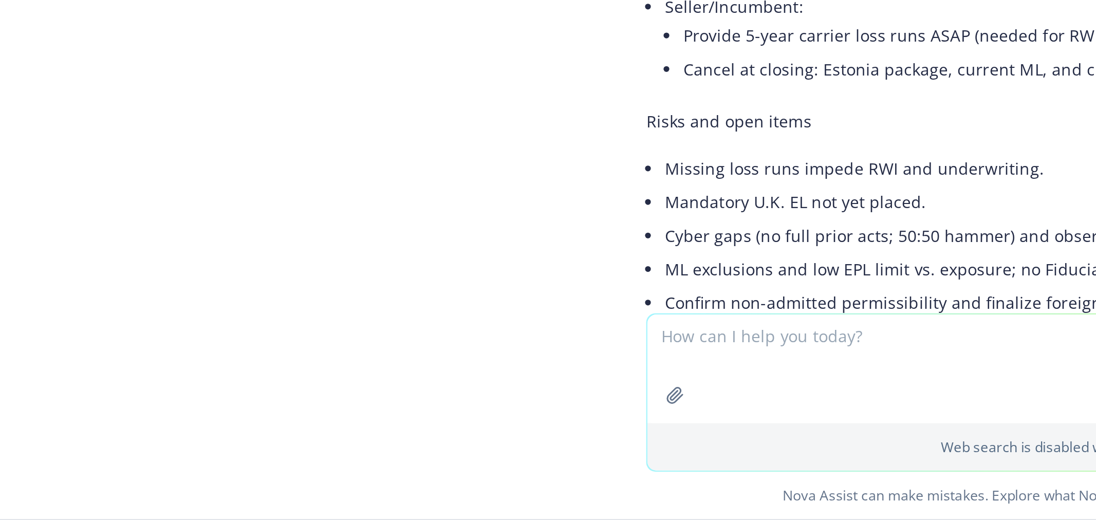
scroll to position [572, 0]
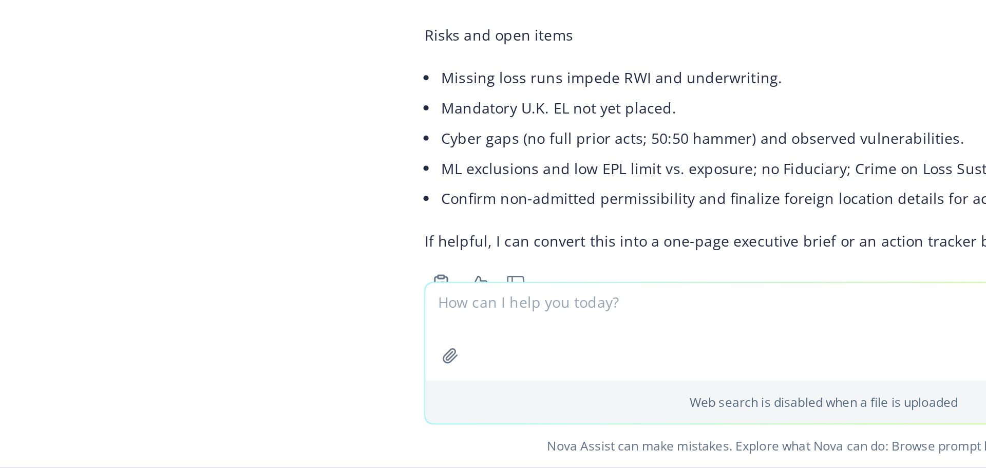
drag, startPoint x: 208, startPoint y: 343, endPoint x: 456, endPoint y: 340, distance: 247.6
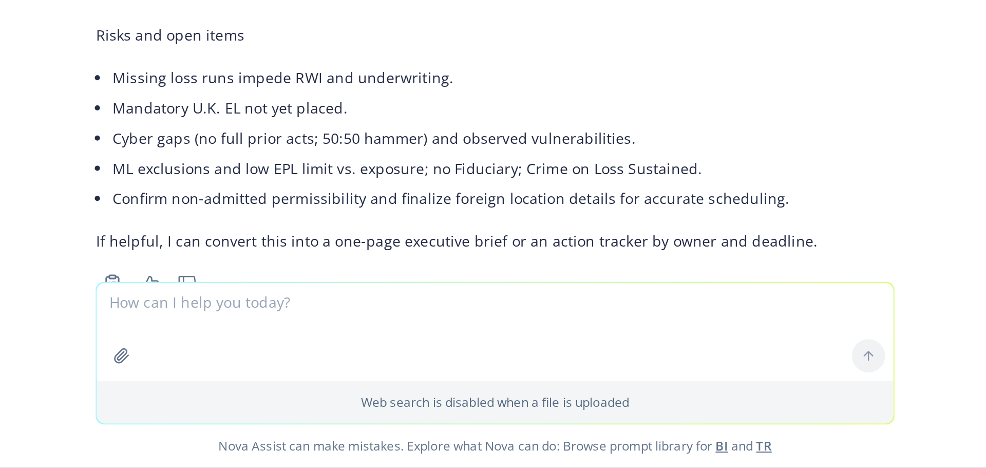
drag, startPoint x: 496, startPoint y: 332, endPoint x: 632, endPoint y: 328, distance: 136.2
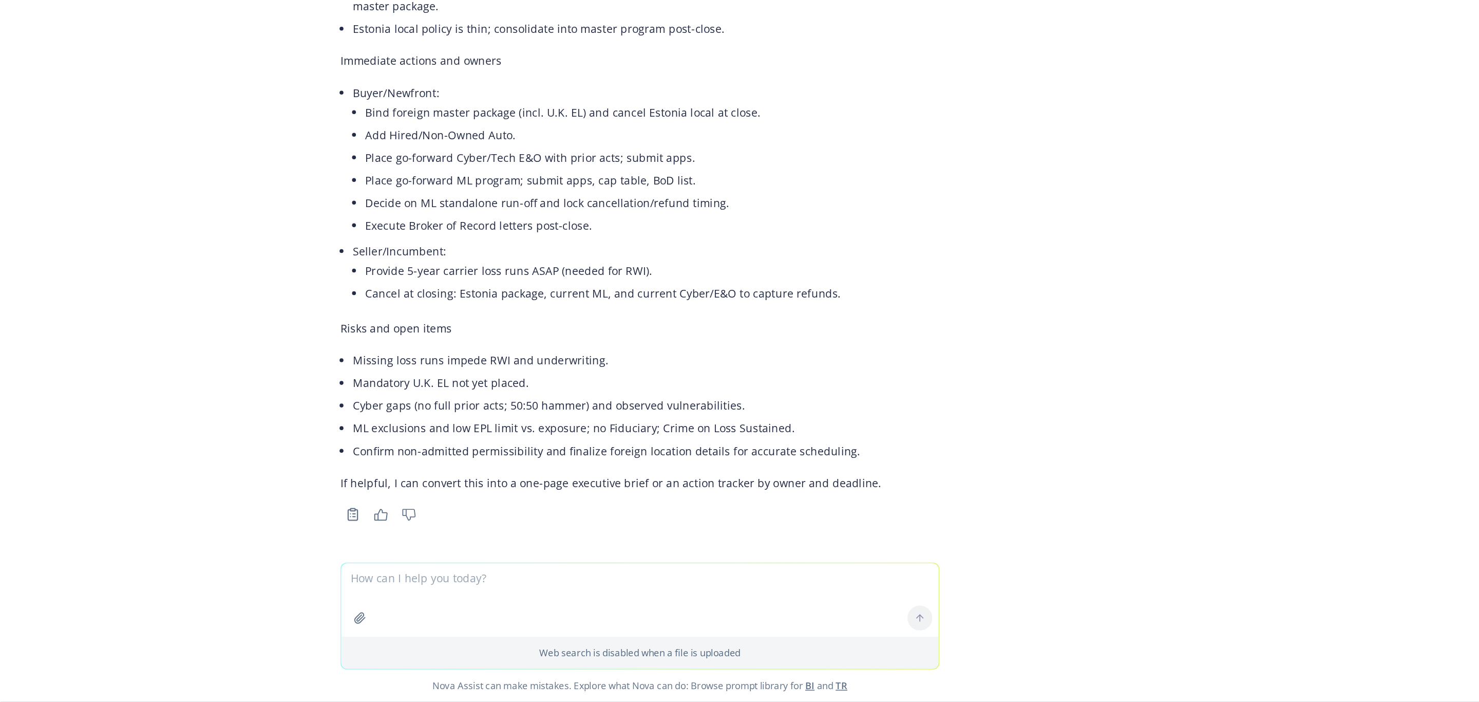
scroll to position [0, 0]
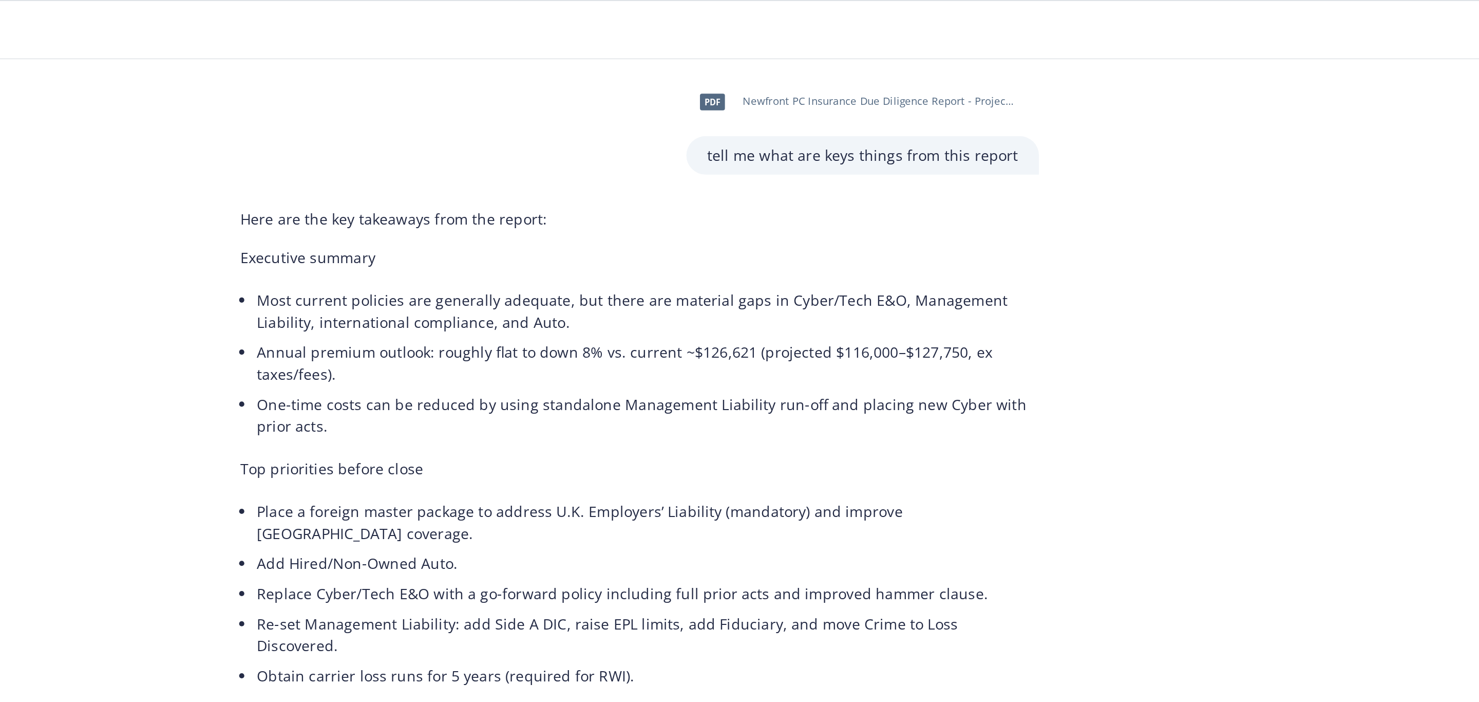
drag, startPoint x: 772, startPoint y: 157, endPoint x: 604, endPoint y: 154, distance: 168.0
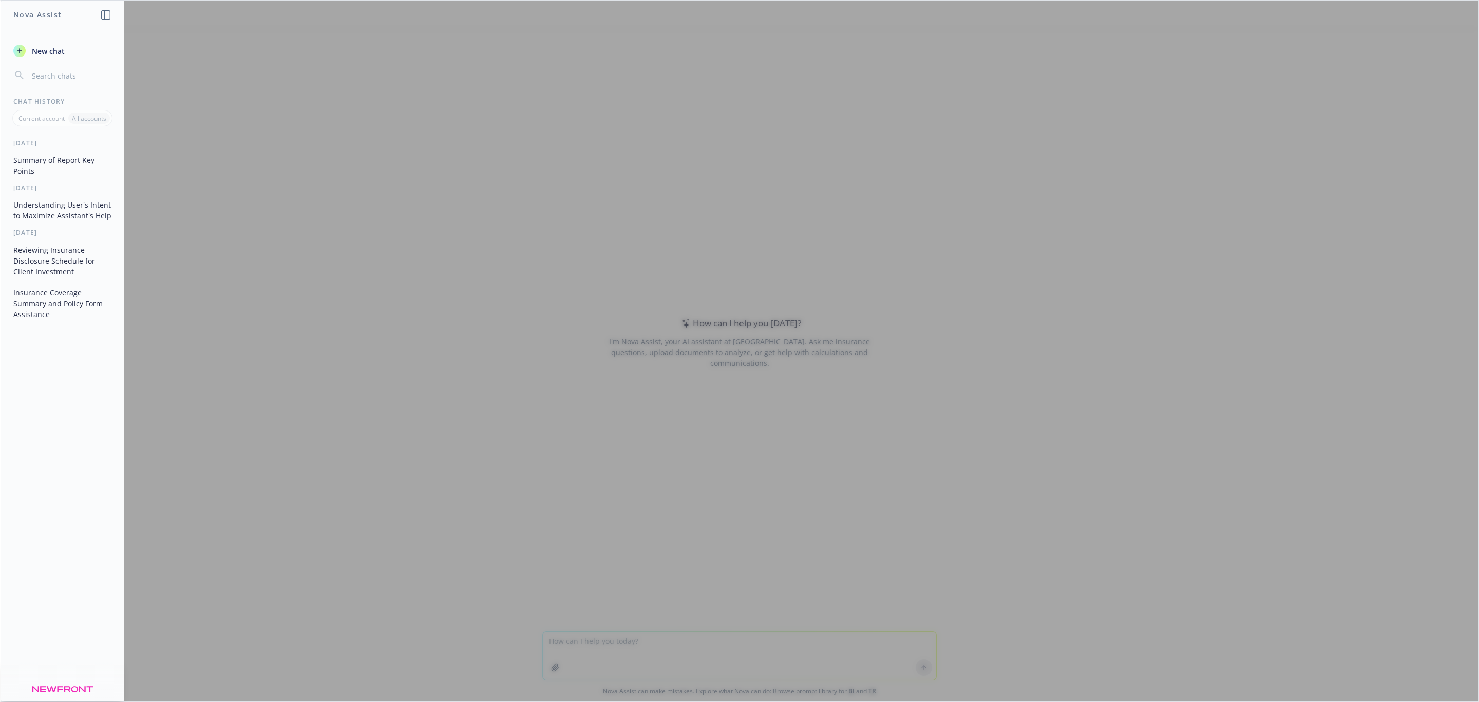
click at [62, 162] on button "Summary of Report Key Points" at bounding box center [62, 166] width 106 height 28
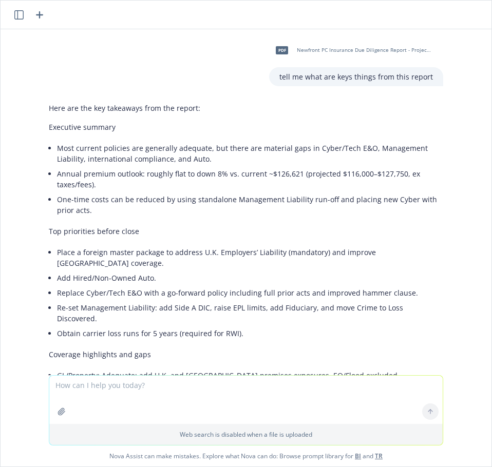
drag, startPoint x: 301, startPoint y: 3, endPoint x: 140, endPoint y: 137, distance: 209.7
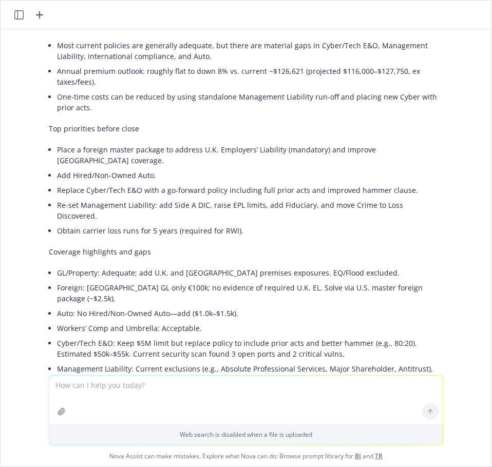
scroll to position [257, 0]
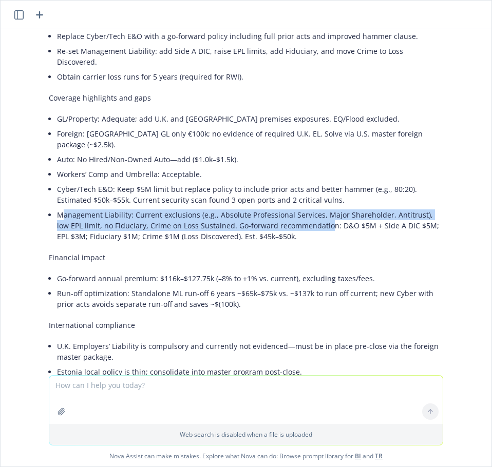
drag, startPoint x: 61, startPoint y: 184, endPoint x: 306, endPoint y: 189, distance: 245.1
click at [306, 208] on li "Management Liability: Current exclusions (e.g., Absolute Professional Services,…" at bounding box center [250, 226] width 386 height 36
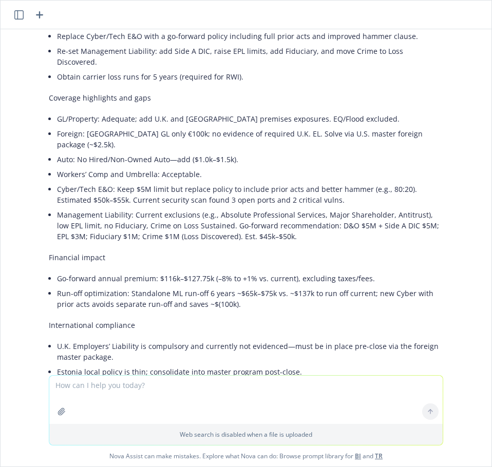
drag, startPoint x: 278, startPoint y: 218, endPoint x: 279, endPoint y: 210, distance: 8.7
click at [278, 218] on div "Here are the key takeaways from the report: Executive summary Most current poli…" at bounding box center [246, 261] width 395 height 839
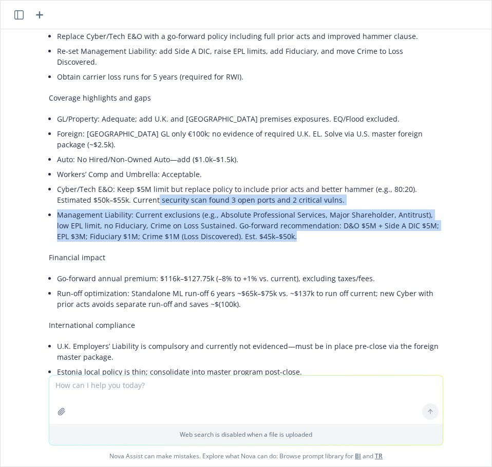
drag, startPoint x: 147, startPoint y: 184, endPoint x: 113, endPoint y: 172, distance: 36.9
click at [114, 172] on ul "GL/Property: Adequate; add U.K. and [GEOGRAPHIC_DATA] premises exposures. EQ/Fl…" at bounding box center [250, 177] width 386 height 133
click at [115, 208] on li "Management Liability: Current exclusions (e.g., Absolute Professional Services,…" at bounding box center [250, 226] width 386 height 36
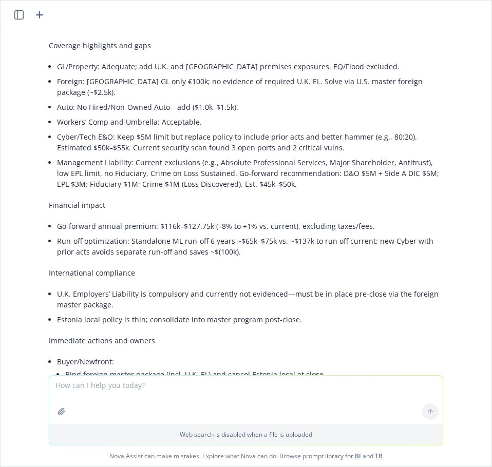
scroll to position [308, 0]
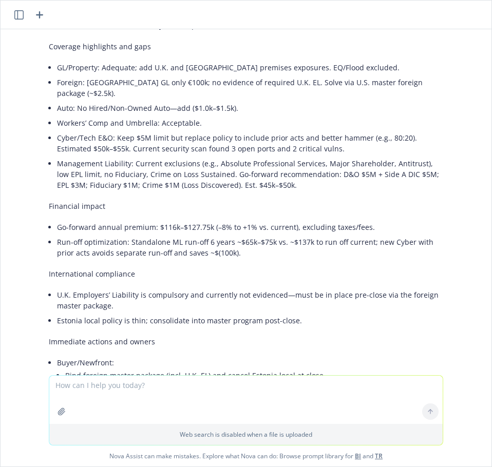
click at [327, 201] on p "Financial impact" at bounding box center [246, 206] width 395 height 11
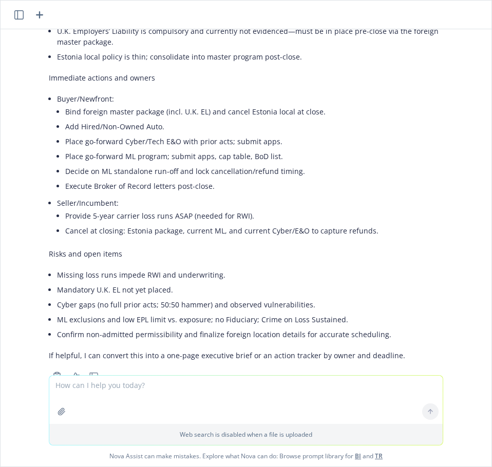
scroll to position [573, 0]
click at [125, 393] on textarea at bounding box center [245, 400] width 393 height 48
type textarea "tell me more 50:50 hammer..."
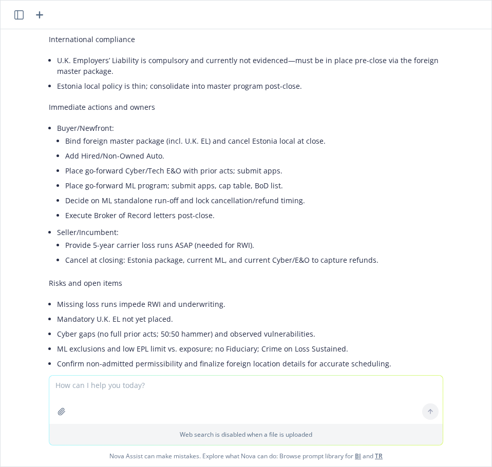
scroll to position [542, 0]
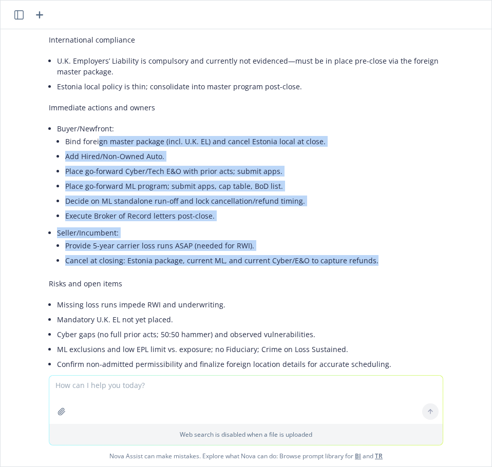
drag, startPoint x: 372, startPoint y: 228, endPoint x: 90, endPoint y: 108, distance: 306.4
click at [90, 121] on ul "Buyer/Newfront: Bind foreign master package (incl. U.K. EL) and cancel Estonia …" at bounding box center [250, 195] width 386 height 149
drag, startPoint x: 50, startPoint y: 95, endPoint x: 367, endPoint y: 224, distance: 342.1
click at [367, 224] on ul "Buyer/Newfront: Bind foreign master package (incl. U.K. EL) and cancel Estonia …" at bounding box center [250, 195] width 386 height 149
click at [367, 253] on li "Cancel at closing: Estonia package, current ML, and current Cyber/E&O to captur…" at bounding box center [254, 260] width 378 height 15
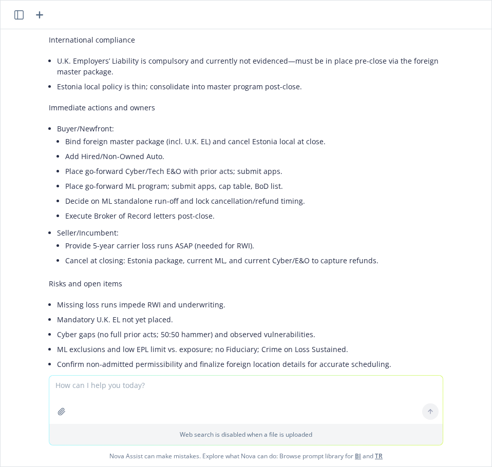
click at [367, 253] on li "Cancel at closing: Estonia package, current ML, and current Cyber/E&O to captur…" at bounding box center [254, 260] width 378 height 15
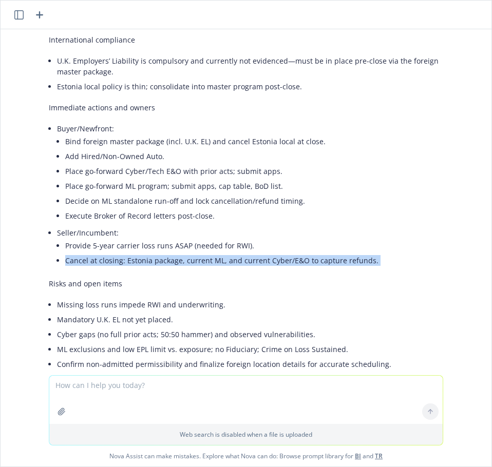
drag, startPoint x: 367, startPoint y: 233, endPoint x: 358, endPoint y: 237, distance: 10.6
click at [358, 237] on li "Seller/Incumbent: Provide 5-year carrier loss runs ASAP (needed for RWI). Cance…" at bounding box center [250, 248] width 386 height 45
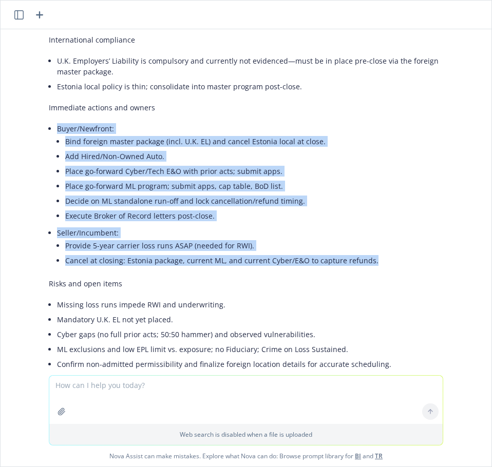
drag, startPoint x: 366, startPoint y: 228, endPoint x: 32, endPoint y: 100, distance: 357.1
click at [32, 100] on div "pdf Newfront PC Insurance Due Diligence Report - Project Cronus [DATE].pdf tell…" at bounding box center [246, 202] width 491 height 346
click at [98, 226] on li "Seller/Incumbent: Provide 5-year carrier loss runs ASAP (needed for RWI). Cance…" at bounding box center [250, 248] width 386 height 45
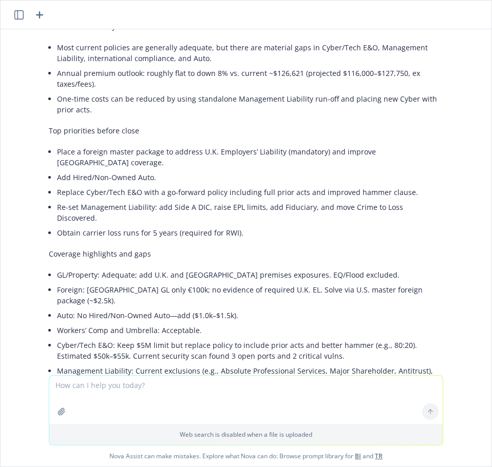
scroll to position [104, 0]
